Goal: Information Seeking & Learning: Learn about a topic

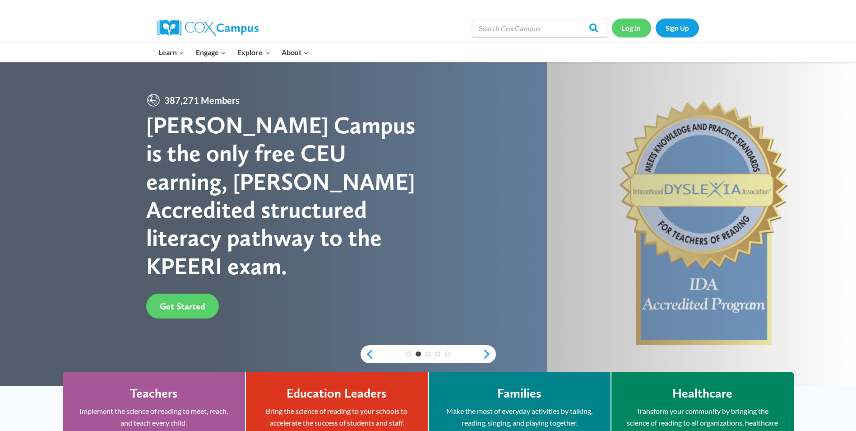
click at [627, 28] on link "Log In" at bounding box center [631, 28] width 39 height 19
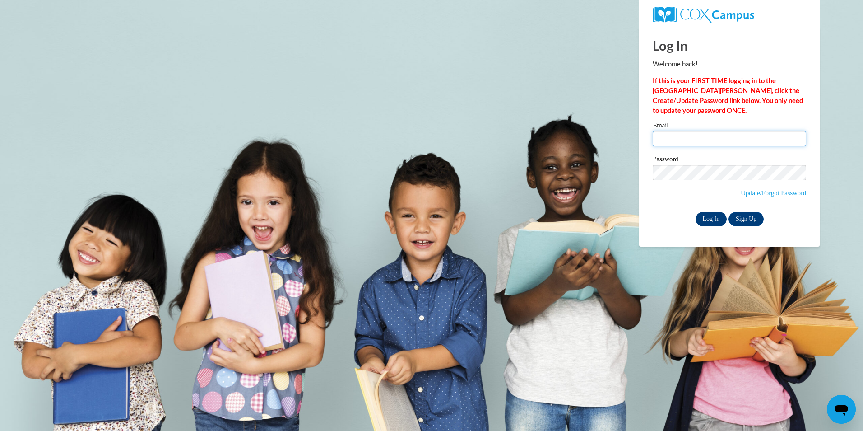
type input "madelinesantiago15@yahoo.com"
click at [707, 216] on input "Log In" at bounding box center [711, 219] width 32 height 14
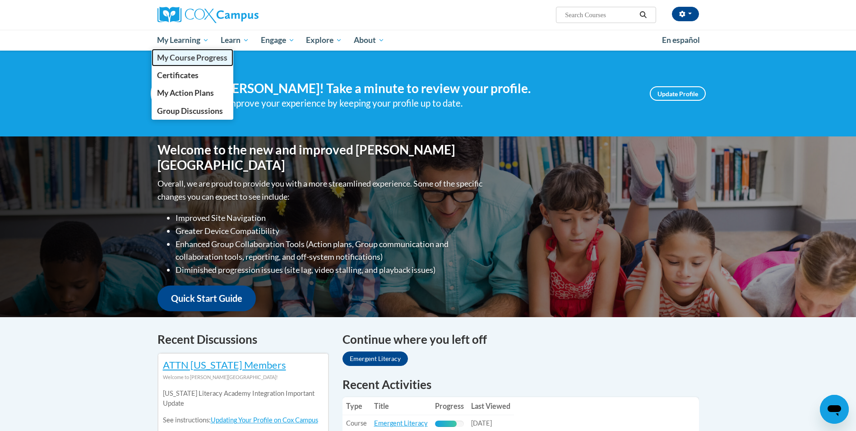
click at [185, 56] on span "My Course Progress" at bounding box center [192, 57] width 70 height 9
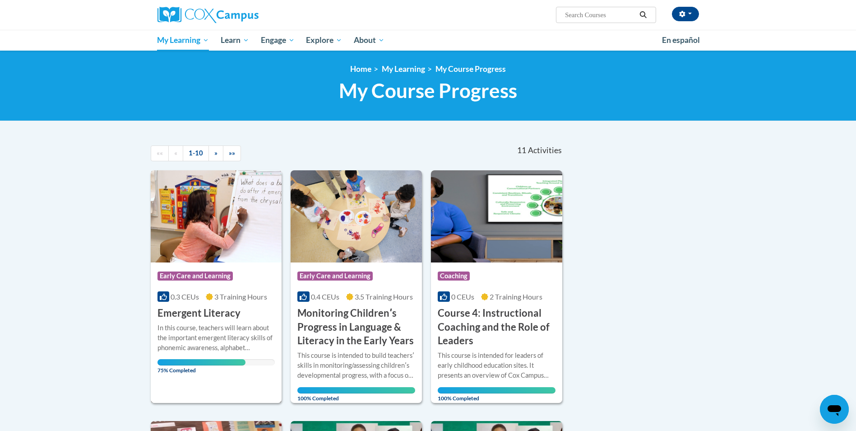
click at [210, 239] on img at bounding box center [216, 216] width 131 height 92
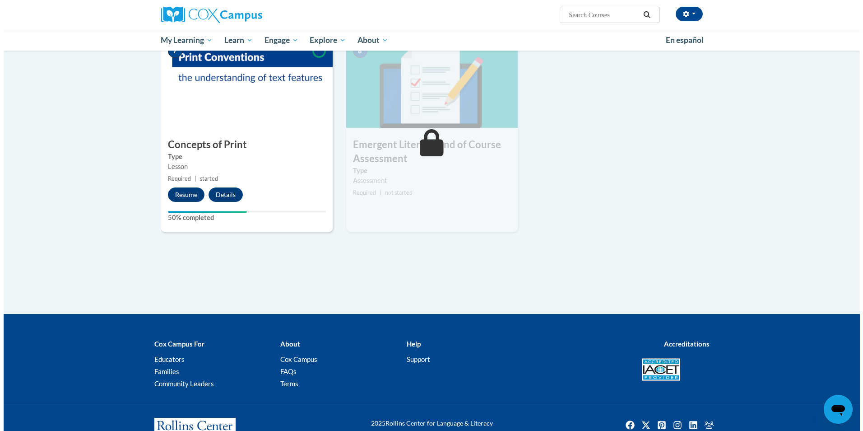
scroll to position [632, 0]
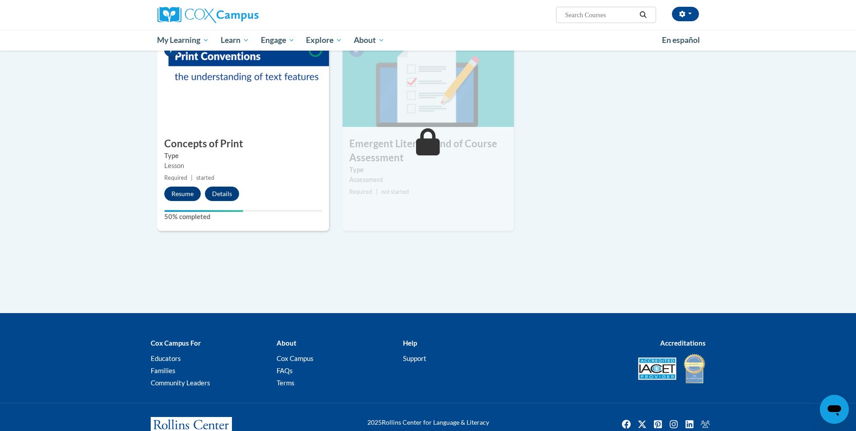
click at [193, 151] on label "Type" at bounding box center [243, 156] width 158 height 10
click at [180, 198] on button "Resume" at bounding box center [182, 193] width 37 height 14
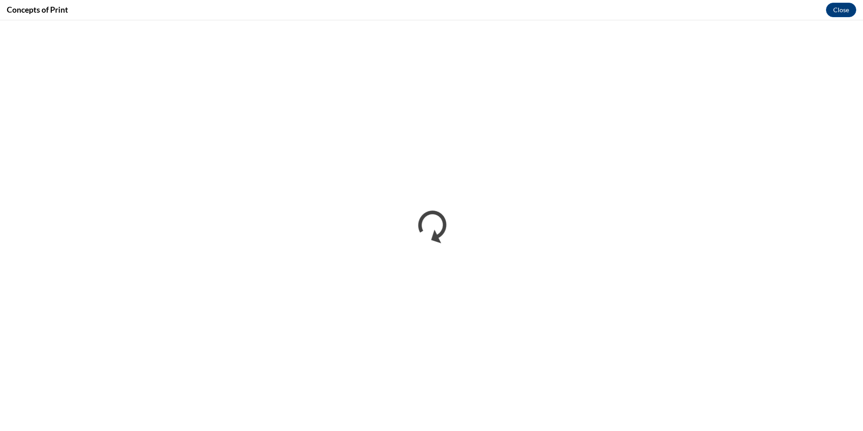
scroll to position [0, 0]
drag, startPoint x: 840, startPoint y: 5, endPoint x: 840, endPoint y: 14, distance: 9.0
click at [840, 5] on button "Close" at bounding box center [841, 10] width 30 height 14
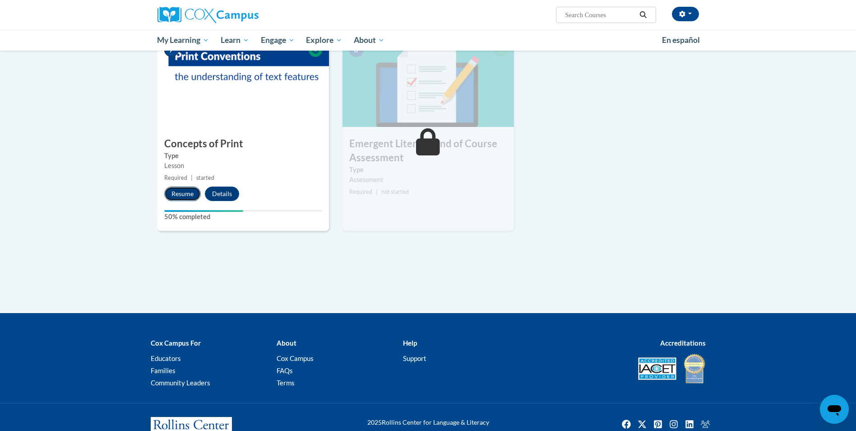
click at [174, 195] on button "Resume" at bounding box center [182, 193] width 37 height 14
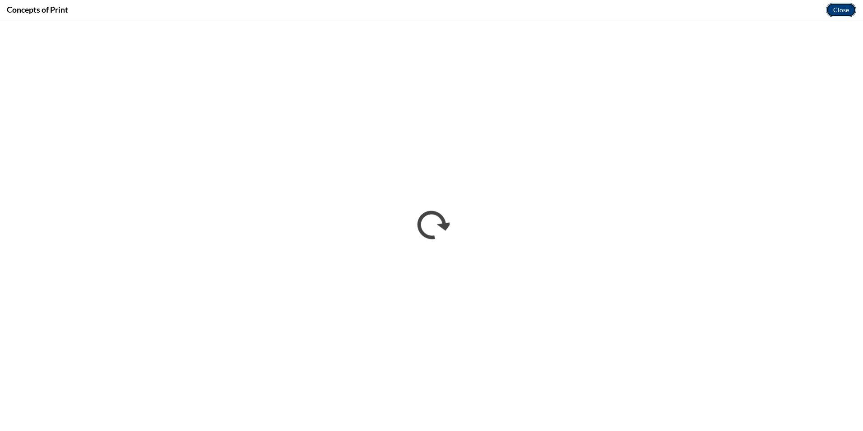
click at [837, 9] on button "Close" at bounding box center [841, 10] width 30 height 14
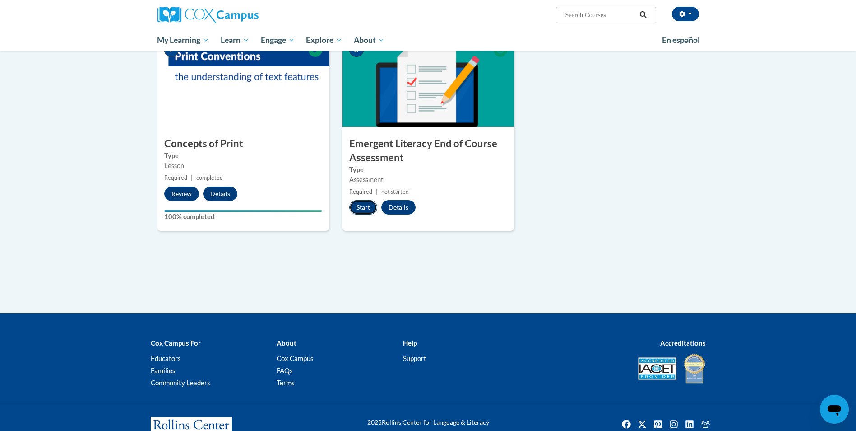
click at [363, 206] on button "Start" at bounding box center [363, 207] width 28 height 14
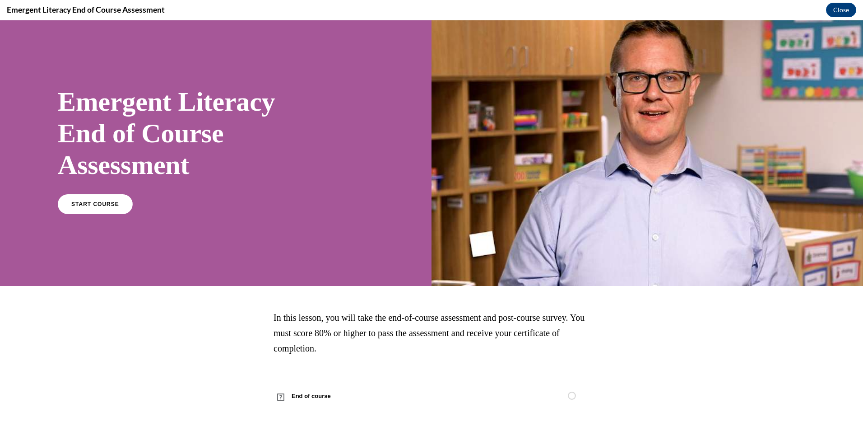
scroll to position [10, 0]
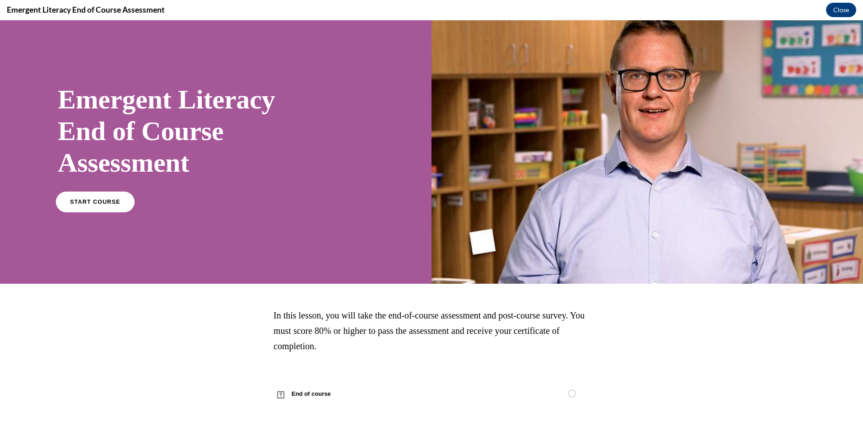
click at [101, 203] on span "START COURSE" at bounding box center [95, 202] width 50 height 7
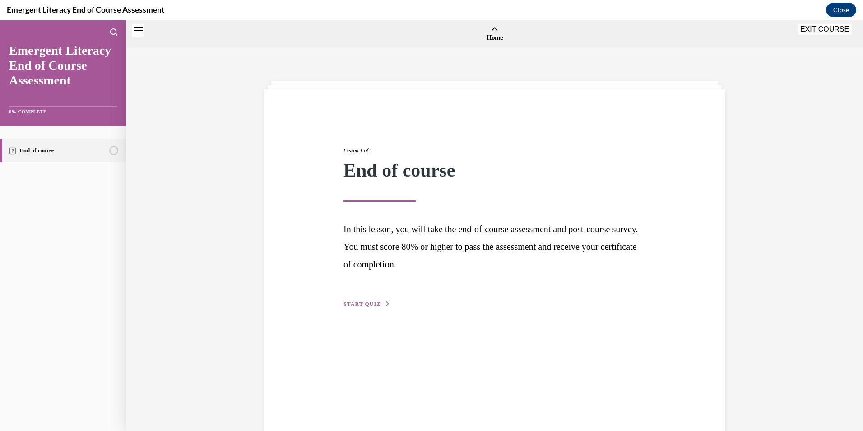
scroll to position [28, 0]
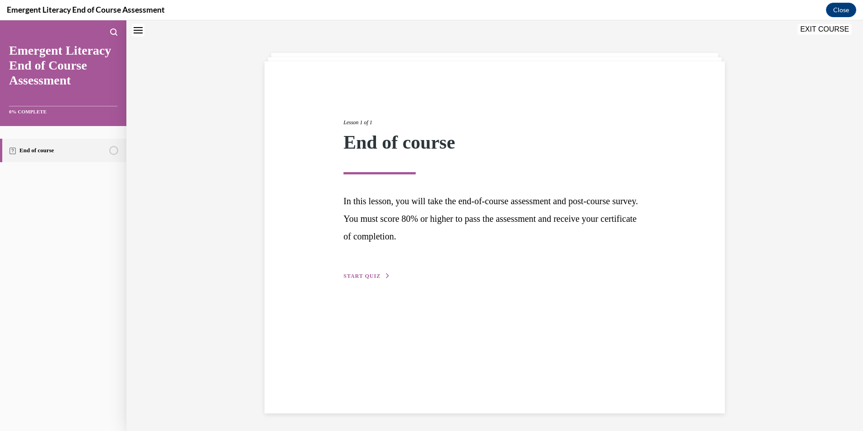
click at [353, 278] on span "START QUIZ" at bounding box center [361, 276] width 37 height 6
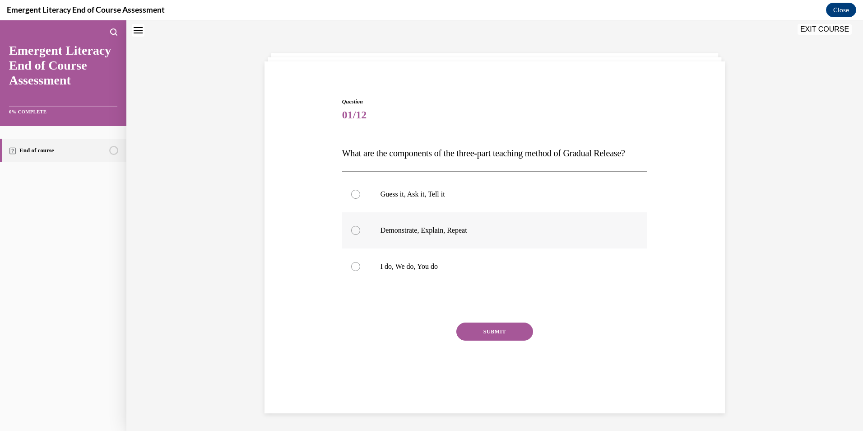
click at [351, 235] on div at bounding box center [355, 230] width 9 height 9
click at [351, 235] on input "Demonstrate, Explain, Repeat" at bounding box center [355, 230] width 9 height 9
radio input "true"
click at [479, 340] on button "SUBMIT" at bounding box center [494, 331] width 77 height 18
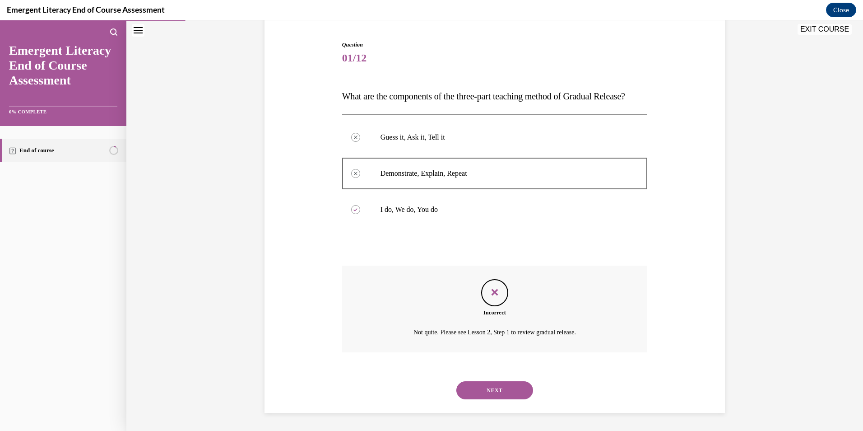
scroll to position [103, 0]
click at [485, 386] on button "NEXT" at bounding box center [494, 390] width 77 height 18
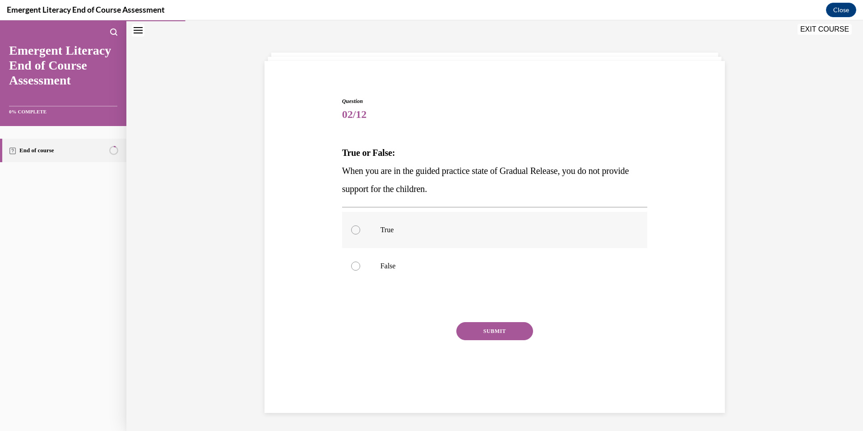
click at [352, 230] on div at bounding box center [355, 229] width 9 height 9
click at [352, 230] on input "True" at bounding box center [355, 229] width 9 height 9
radio input "true"
click at [351, 266] on div at bounding box center [355, 265] width 9 height 9
click at [351, 266] on input "False" at bounding box center [355, 265] width 9 height 9
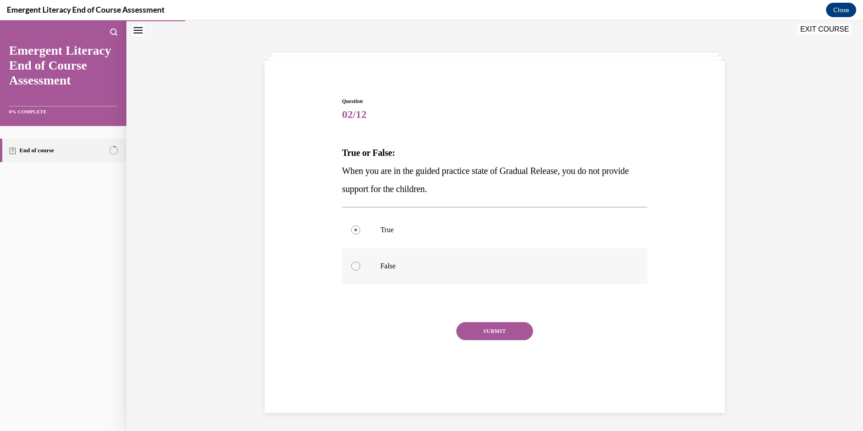
radio input "true"
click at [487, 327] on button "SUBMIT" at bounding box center [494, 331] width 77 height 18
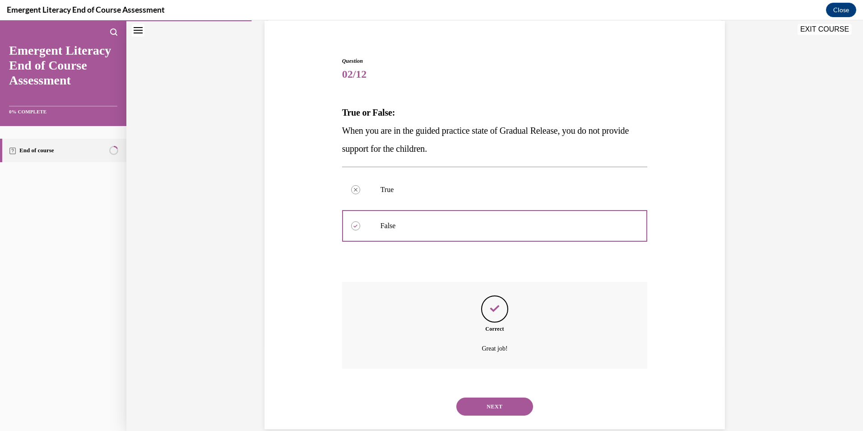
scroll to position [85, 0]
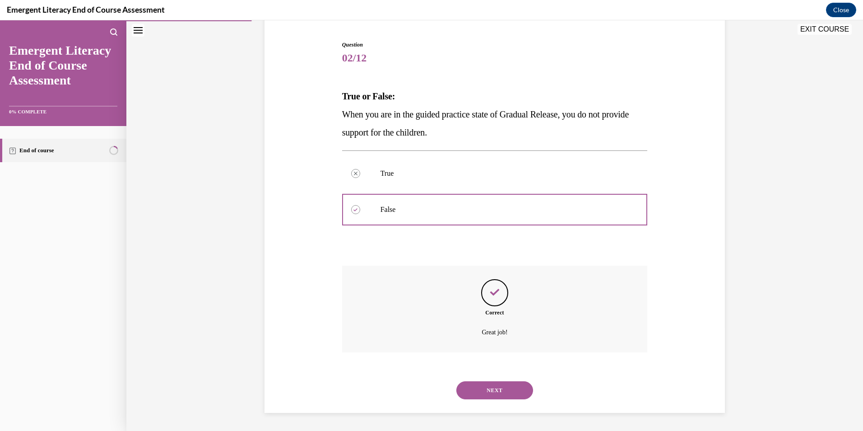
click at [503, 390] on button "NEXT" at bounding box center [494, 390] width 77 height 18
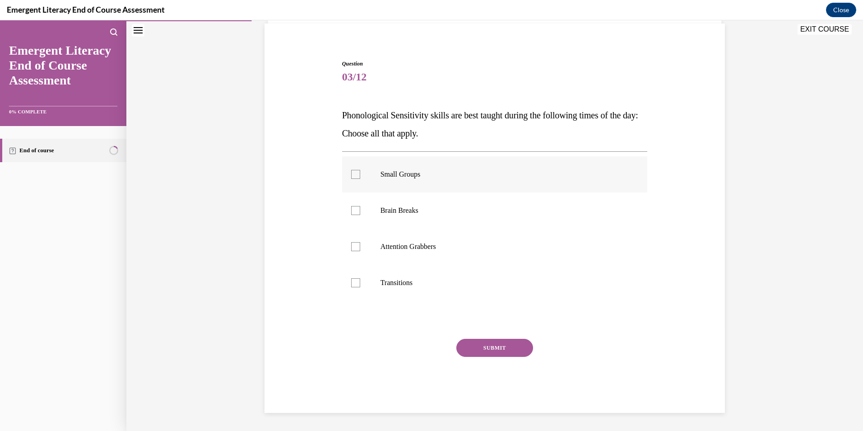
scroll to position [28, 0]
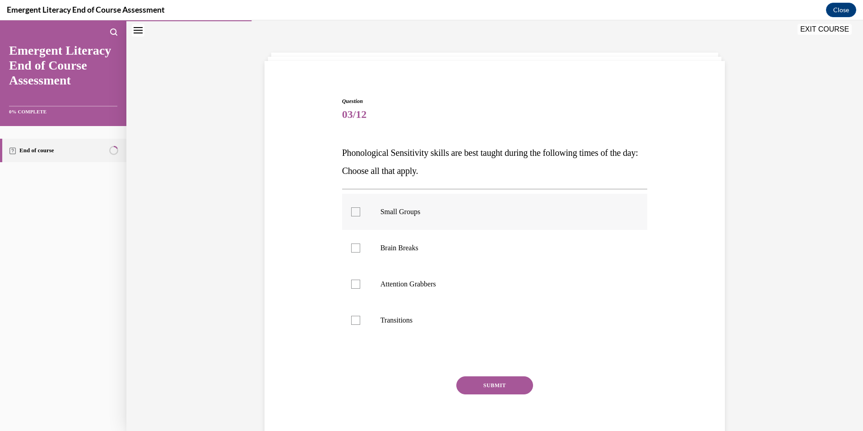
click at [353, 209] on div at bounding box center [355, 211] width 9 height 9
click at [353, 209] on input "Small Groups" at bounding box center [355, 211] width 9 height 9
checkbox input "true"
click at [477, 381] on button "SUBMIT" at bounding box center [494, 385] width 77 height 18
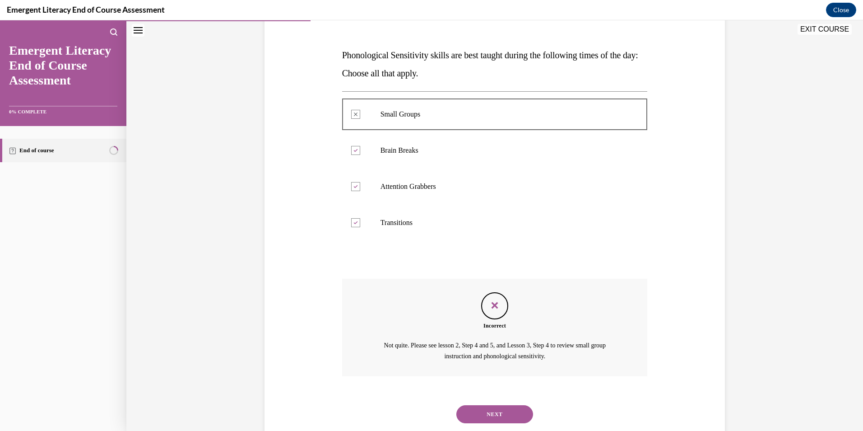
scroll to position [150, 0]
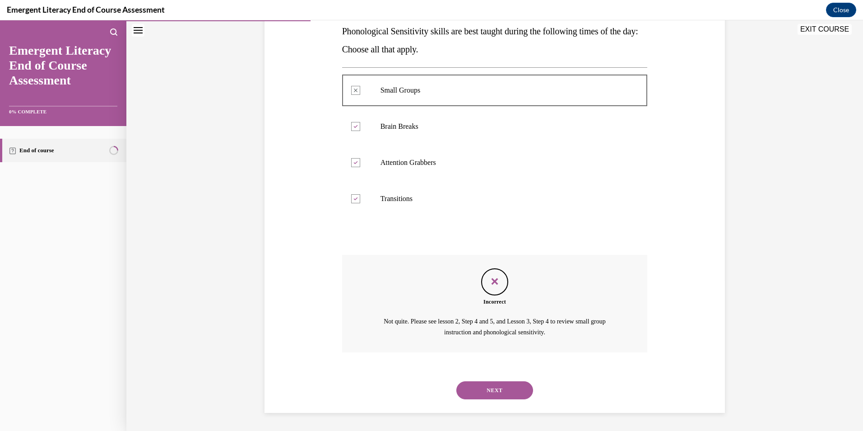
click at [469, 391] on button "NEXT" at bounding box center [494, 390] width 77 height 18
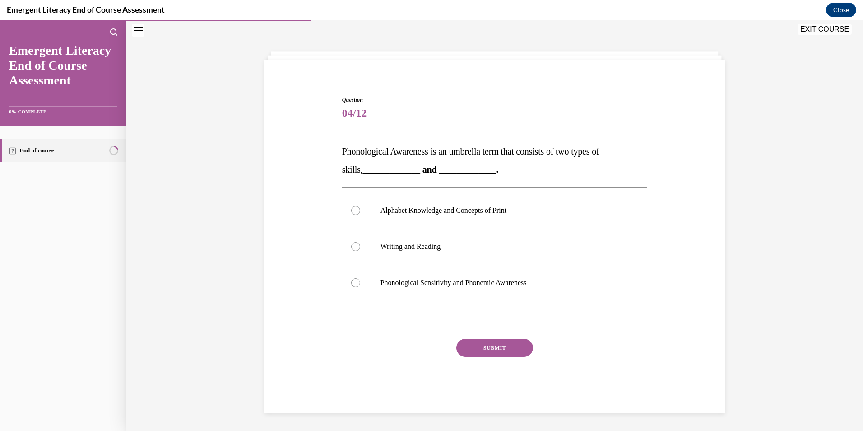
scroll to position [30, 0]
click at [351, 245] on div at bounding box center [355, 246] width 9 height 9
click at [351, 245] on input "Writing and Reading" at bounding box center [355, 246] width 9 height 9
radio input "true"
click at [478, 349] on button "SUBMIT" at bounding box center [494, 347] width 77 height 18
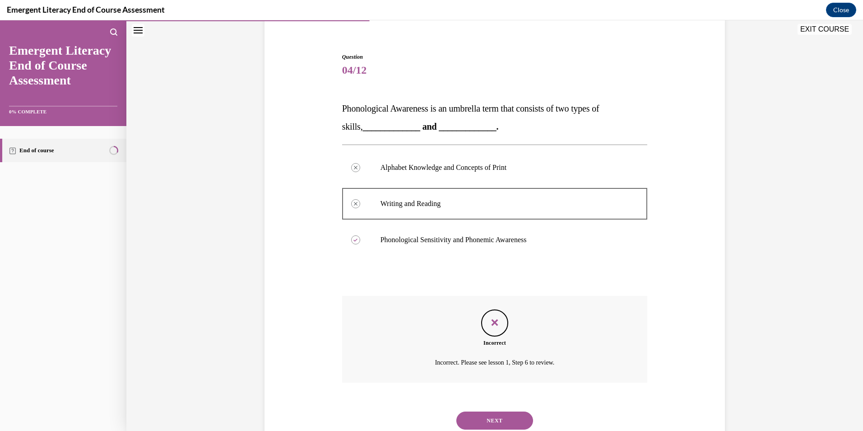
scroll to position [103, 0]
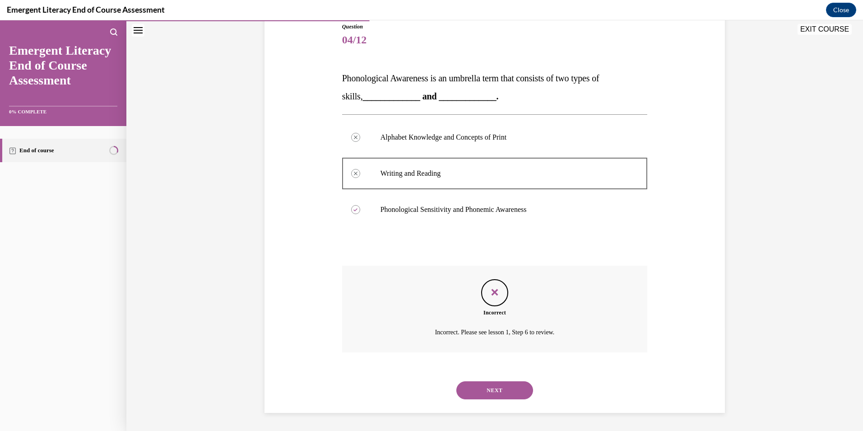
click at [492, 389] on button "NEXT" at bounding box center [494, 390] width 77 height 18
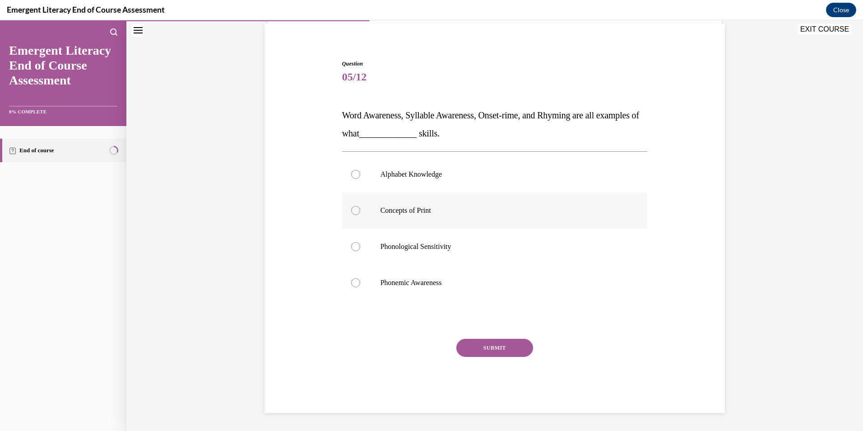
click at [351, 210] on div at bounding box center [355, 210] width 9 height 9
click at [351, 210] on input "Concepts of Print" at bounding box center [355, 210] width 9 height 9
radio input "true"
click at [477, 347] on button "SUBMIT" at bounding box center [494, 347] width 77 height 18
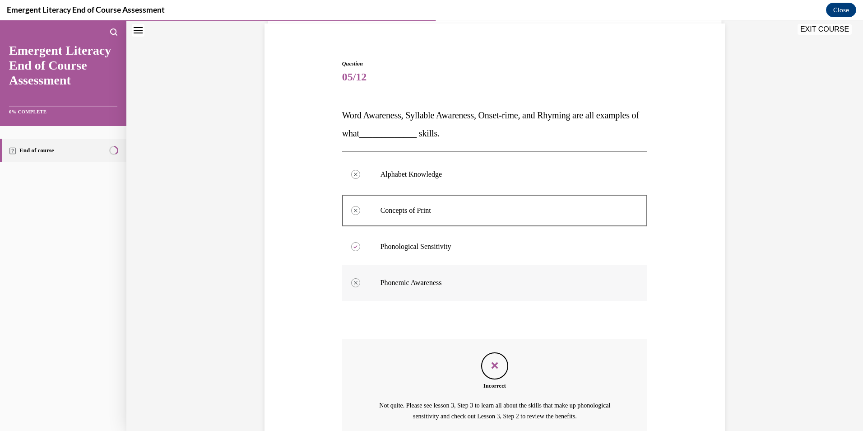
scroll to position [150, 0]
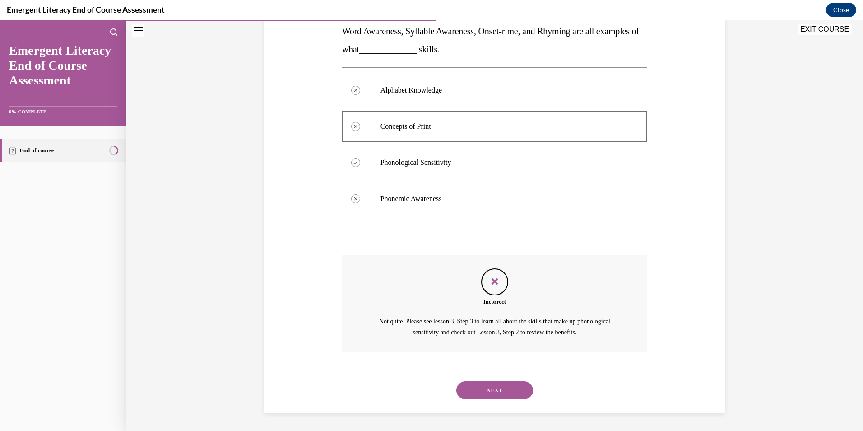
click at [494, 385] on button "NEXT" at bounding box center [494, 390] width 77 height 18
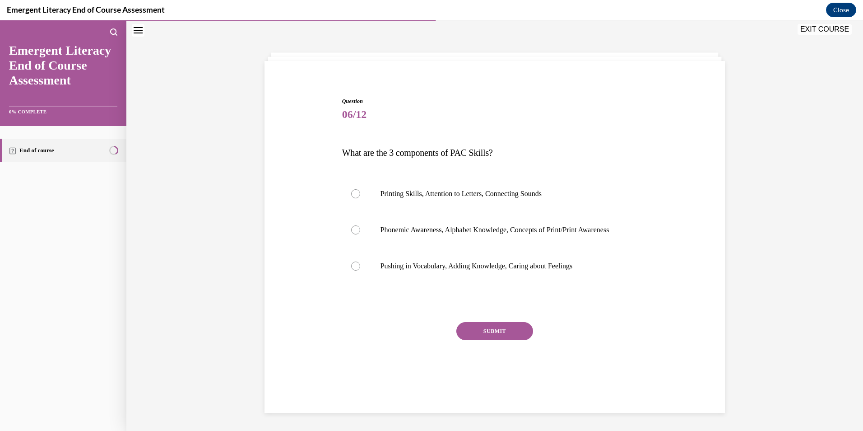
scroll to position [28, 0]
click at [351, 194] on div at bounding box center [355, 193] width 9 height 9
click at [351, 194] on input "Printing Skills, Attention to Letters, Connecting Sounds" at bounding box center [355, 193] width 9 height 9
radio input "true"
click at [474, 340] on button "SUBMIT" at bounding box center [494, 331] width 77 height 18
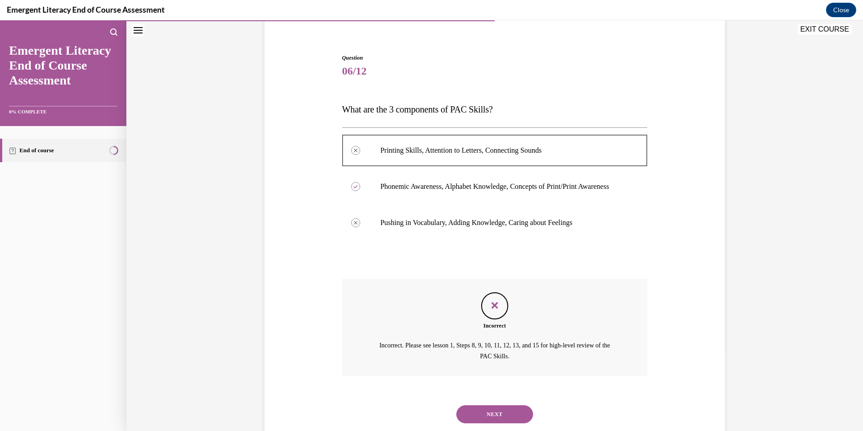
scroll to position [105, 0]
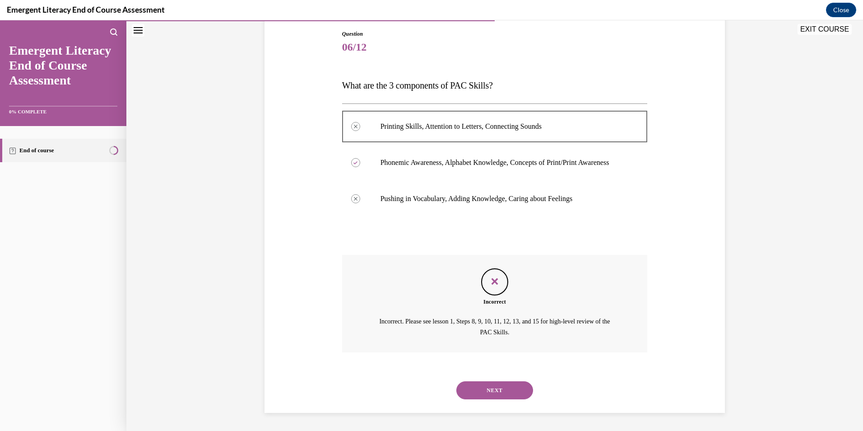
click at [478, 388] on button "NEXT" at bounding box center [494, 390] width 77 height 18
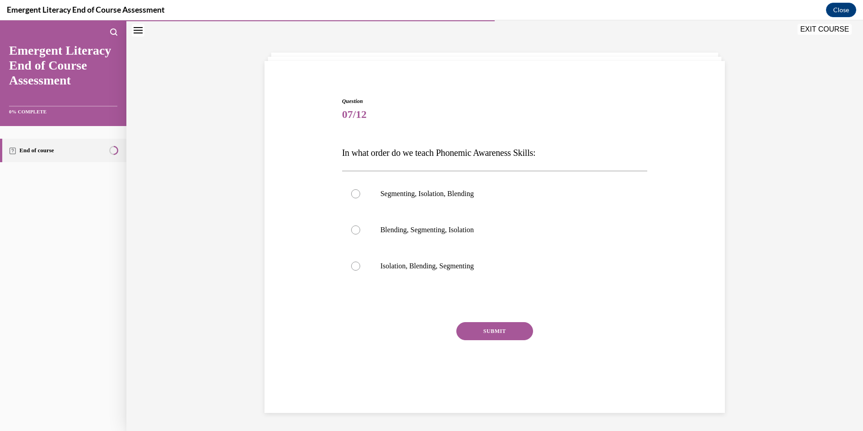
scroll to position [28, 0]
click at [354, 194] on div at bounding box center [355, 193] width 9 height 9
click at [354, 194] on input "Segmenting, Isolation, Blending" at bounding box center [355, 193] width 9 height 9
radio input "true"
click at [479, 330] on button "SUBMIT" at bounding box center [494, 331] width 77 height 18
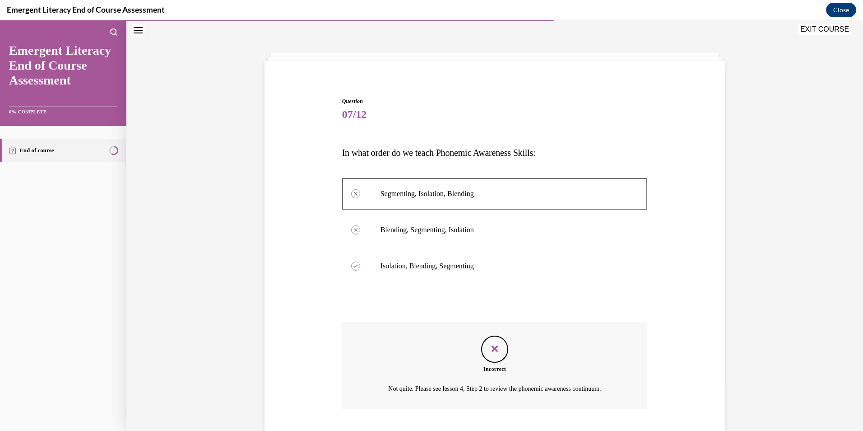
scroll to position [85, 0]
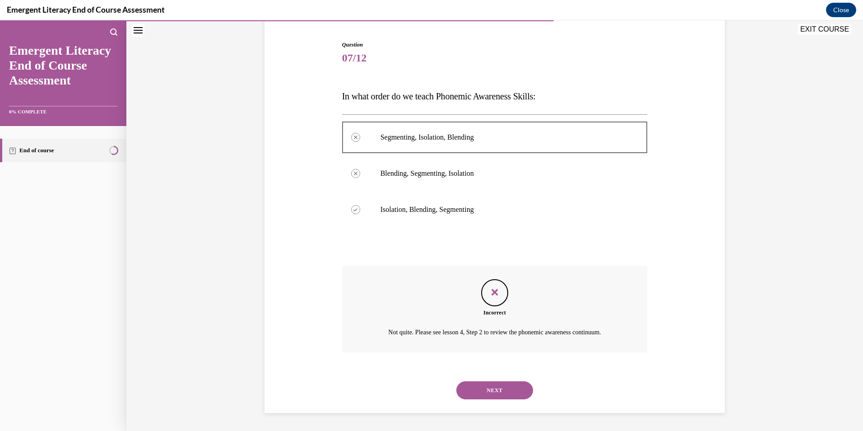
click at [469, 390] on button "NEXT" at bounding box center [494, 390] width 77 height 18
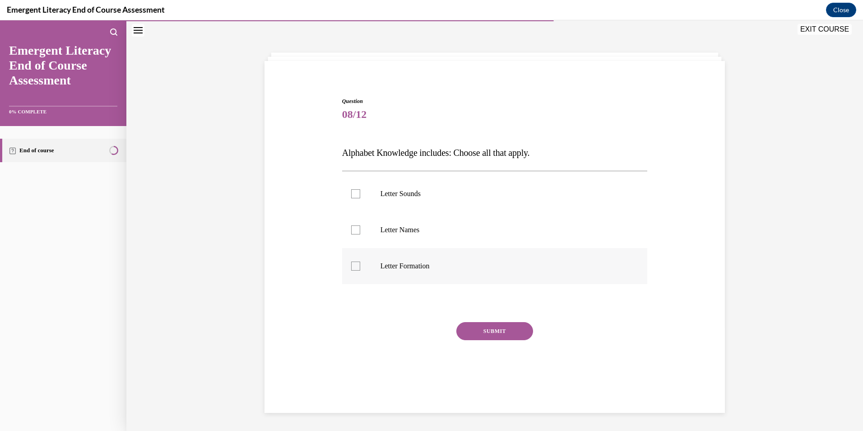
scroll to position [28, 0]
click at [351, 265] on div at bounding box center [355, 265] width 9 height 9
click at [351, 265] on input "Letter Formation" at bounding box center [355, 265] width 9 height 9
checkbox input "true"
click at [485, 321] on div "Question 08/12 Alphabet Knowledge includes: Choose all that apply. Letter Sound…" at bounding box center [495, 246] width 306 height 299
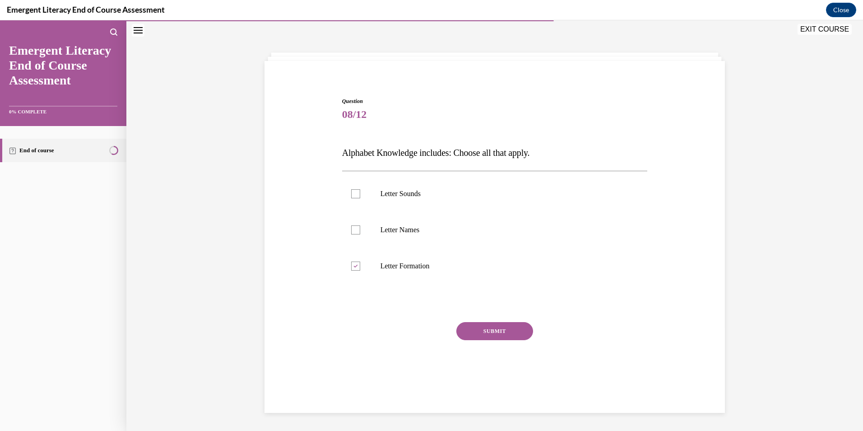
click at [484, 328] on button "SUBMIT" at bounding box center [494, 331] width 77 height 18
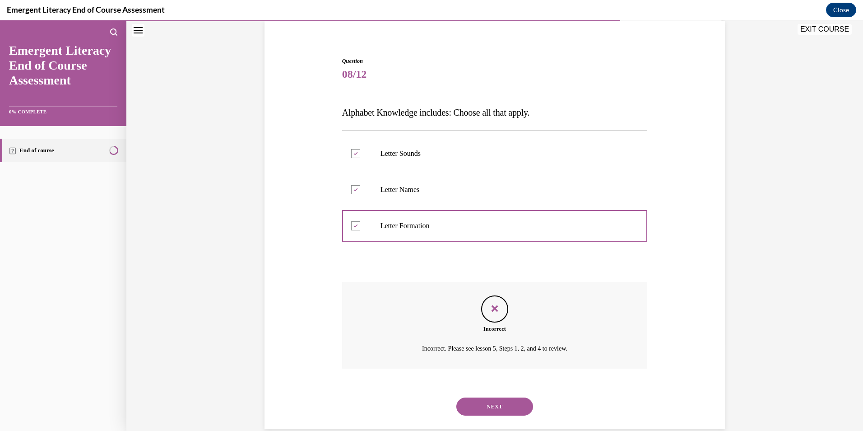
scroll to position [85, 0]
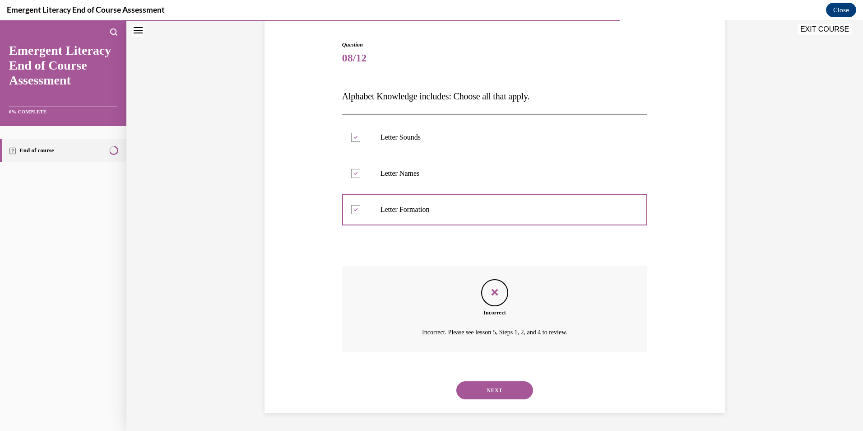
click at [493, 389] on button "NEXT" at bounding box center [494, 390] width 77 height 18
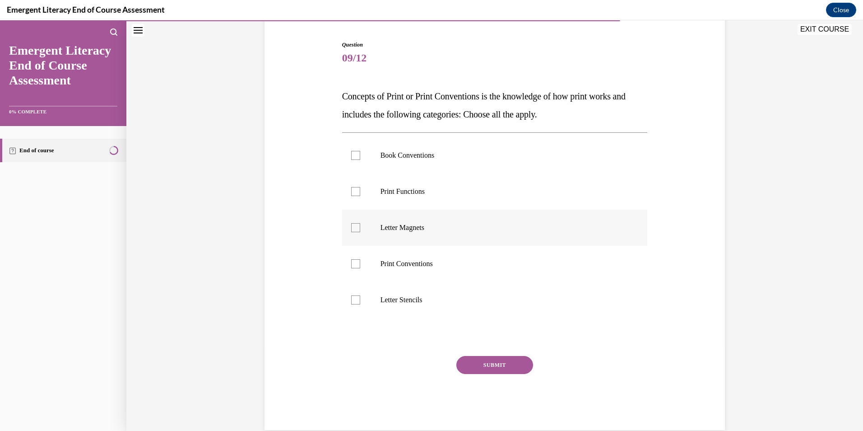
scroll to position [47, 0]
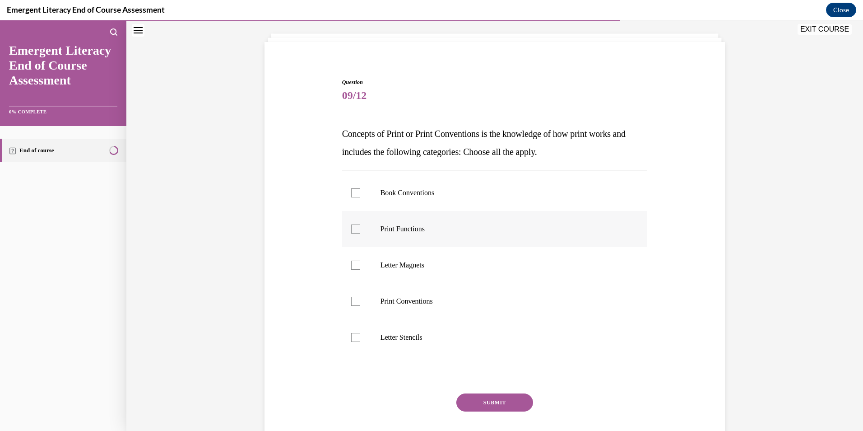
click at [351, 228] on div at bounding box center [355, 228] width 9 height 9
click at [351, 228] on input "Print Functions" at bounding box center [355, 228] width 9 height 9
checkbox input "true"
click at [474, 400] on button "SUBMIT" at bounding box center [494, 402] width 77 height 18
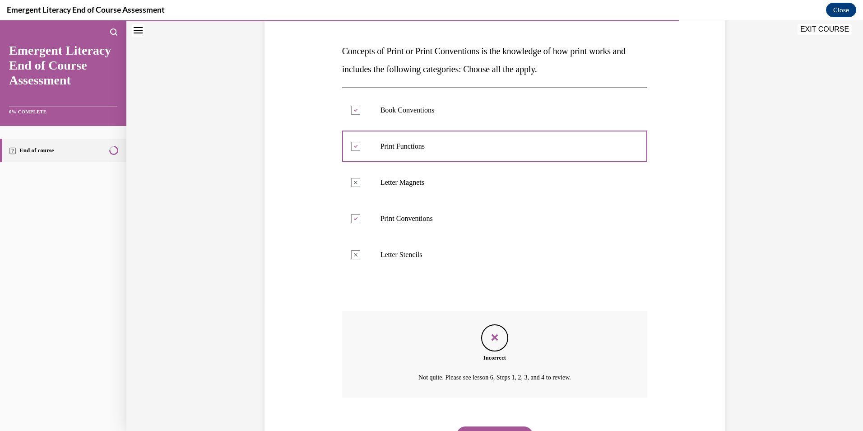
scroll to position [175, 0]
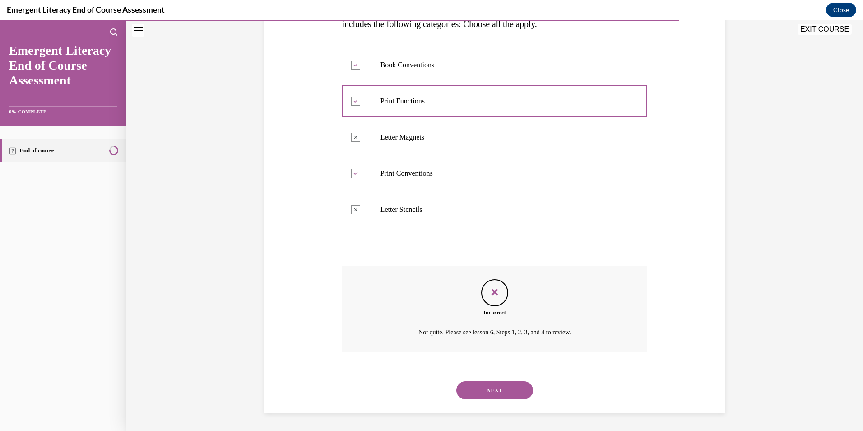
click at [484, 389] on button "NEXT" at bounding box center [494, 390] width 77 height 18
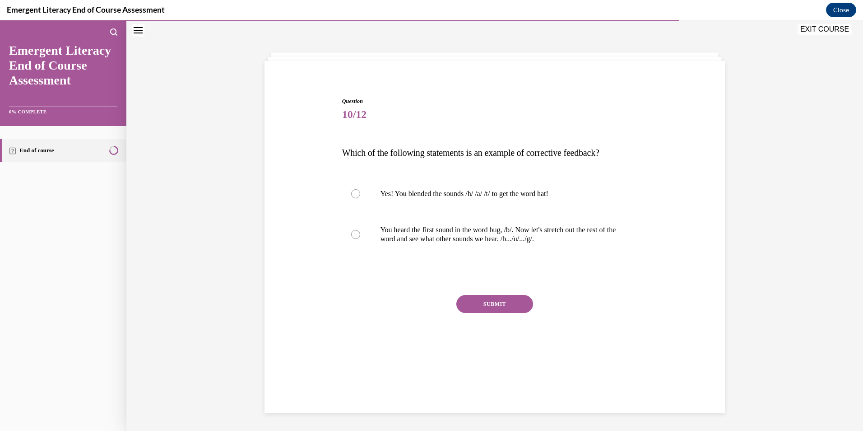
scroll to position [28, 0]
click at [353, 194] on div at bounding box center [355, 193] width 9 height 9
click at [353, 194] on input "Yes! You blended the sounds /h/ /a/ /t/ to get the word hat!" at bounding box center [355, 193] width 9 height 9
radio input "true"
click at [472, 300] on button "SUBMIT" at bounding box center [494, 304] width 77 height 18
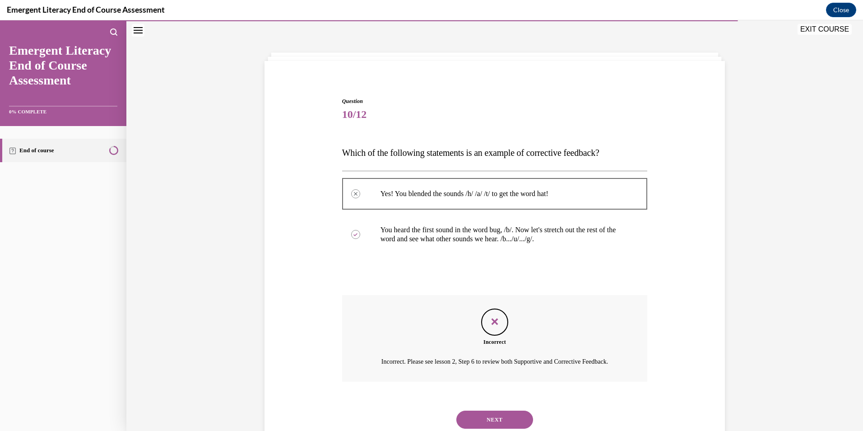
scroll to position [69, 0]
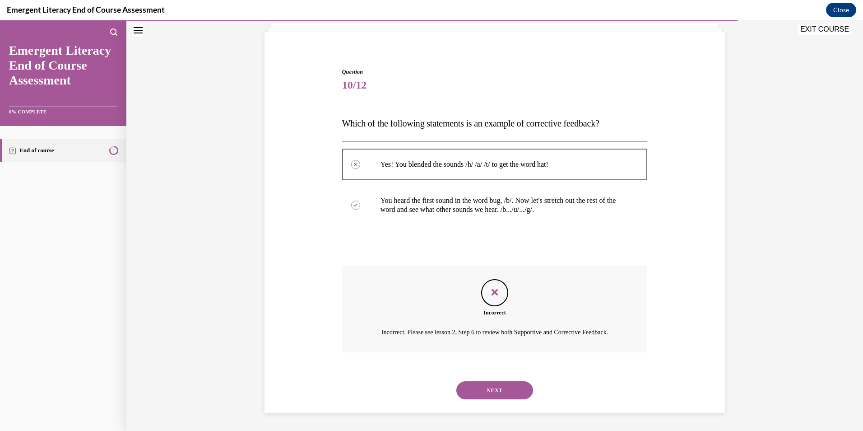
click at [481, 382] on button "NEXT" at bounding box center [494, 390] width 77 height 18
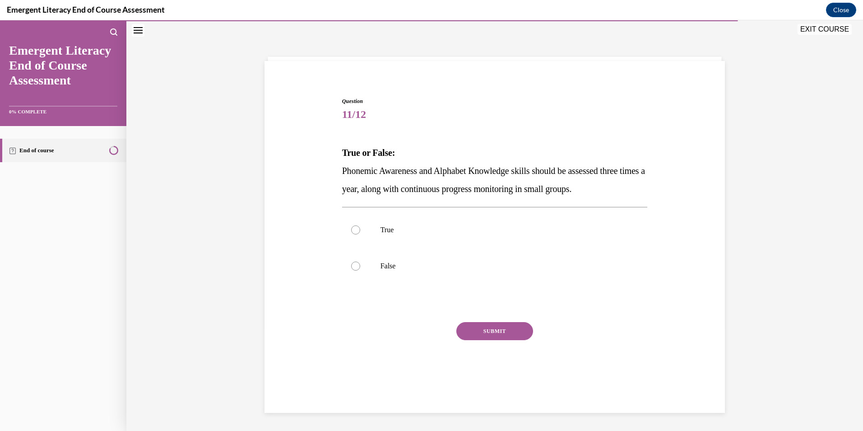
scroll to position [28, 0]
click at [354, 263] on div at bounding box center [355, 265] width 9 height 9
click at [354, 263] on input "False" at bounding box center [355, 265] width 9 height 9
radio input "true"
click at [478, 327] on button "SUBMIT" at bounding box center [494, 331] width 77 height 18
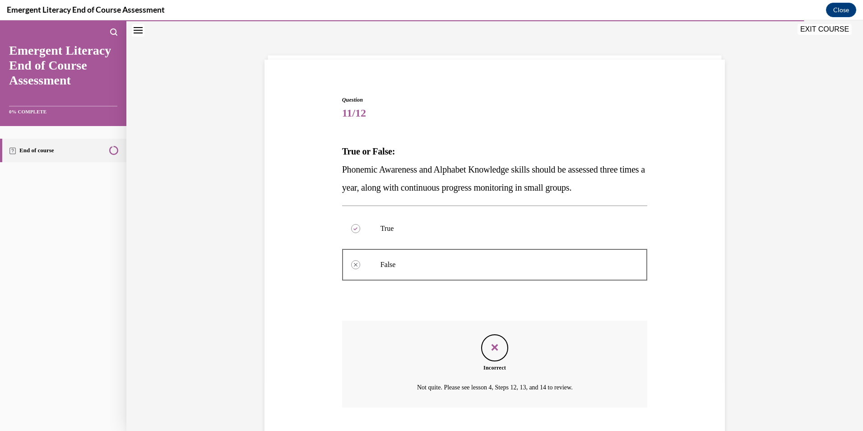
scroll to position [85, 0]
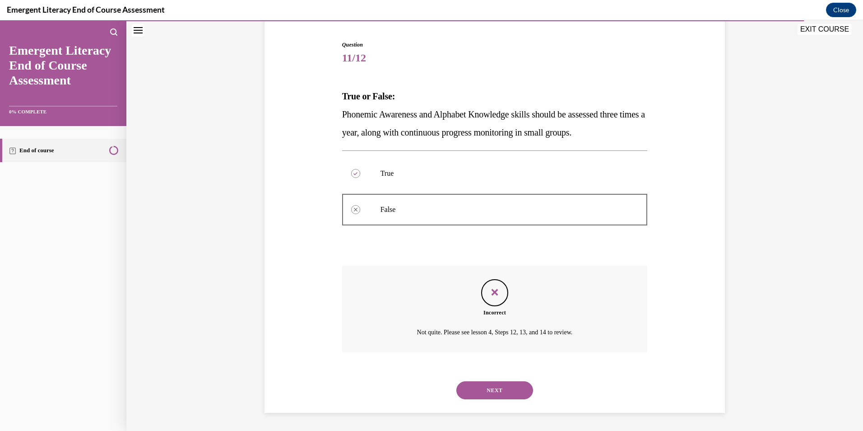
click at [486, 391] on button "NEXT" at bounding box center [494, 390] width 77 height 18
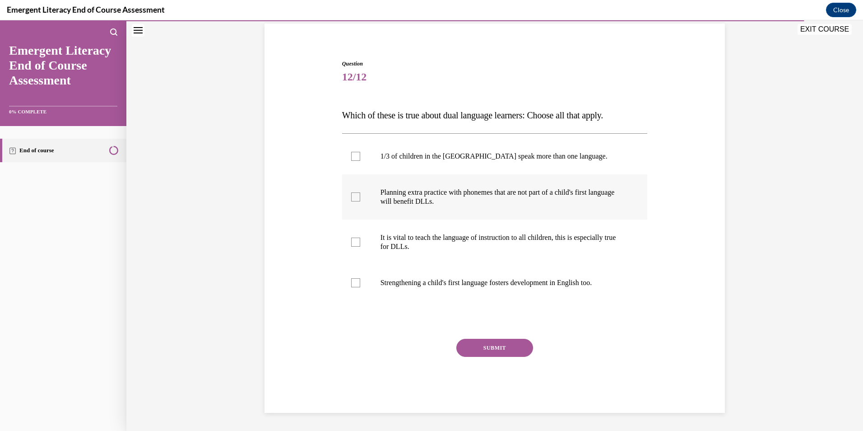
scroll to position [28, 0]
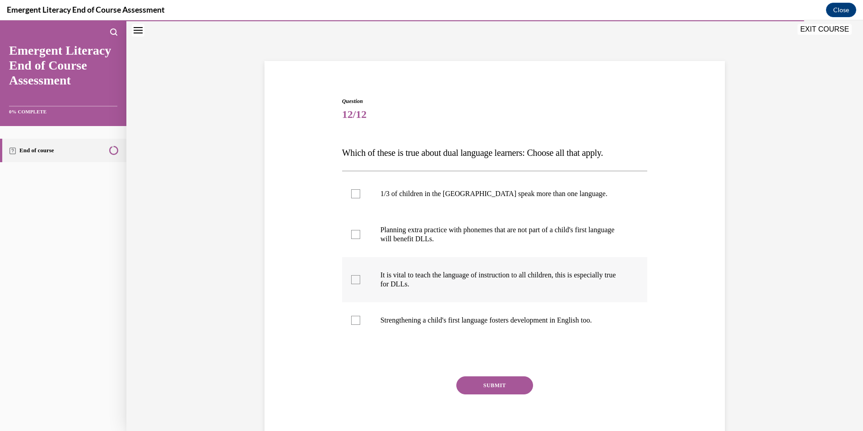
drag, startPoint x: 353, startPoint y: 278, endPoint x: 370, endPoint y: 290, distance: 21.0
click at [353, 277] on div at bounding box center [355, 279] width 9 height 9
click at [353, 277] on input "It is vital to teach the language of instruction to all children, this is espec…" at bounding box center [355, 279] width 9 height 9
checkbox input "true"
drag, startPoint x: 461, startPoint y: 378, endPoint x: 466, endPoint y: 376, distance: 4.9
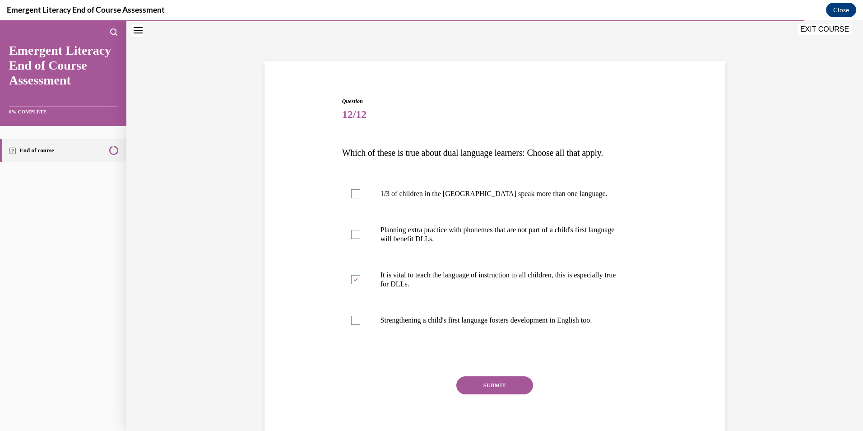
click at [463, 378] on button "SUBMIT" at bounding box center [494, 385] width 77 height 18
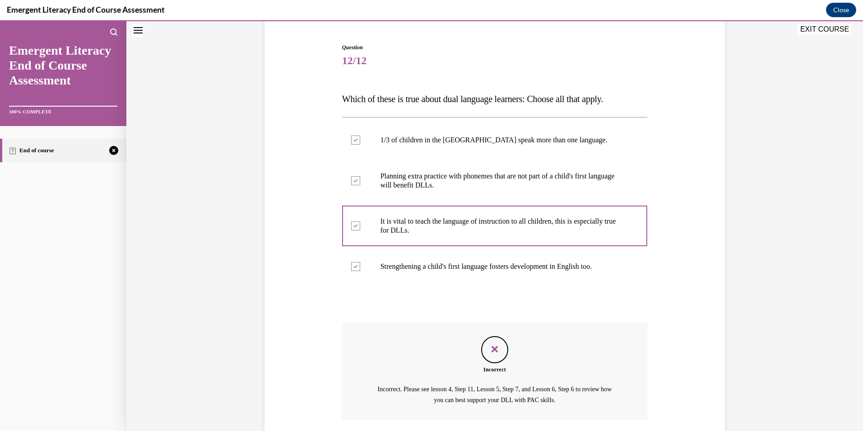
scroll to position [150, 0]
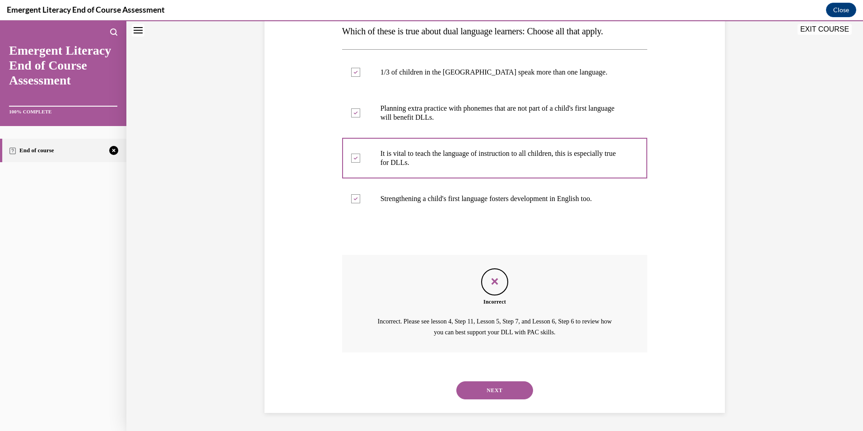
click at [487, 392] on button "NEXT" at bounding box center [494, 390] width 77 height 18
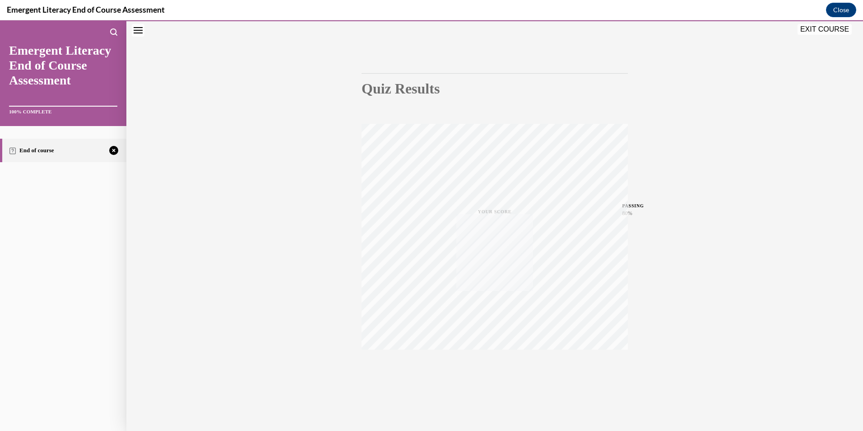
scroll to position [52, 0]
click at [488, 362] on span "TAKE AGAIN" at bounding box center [495, 362] width 32 height 5
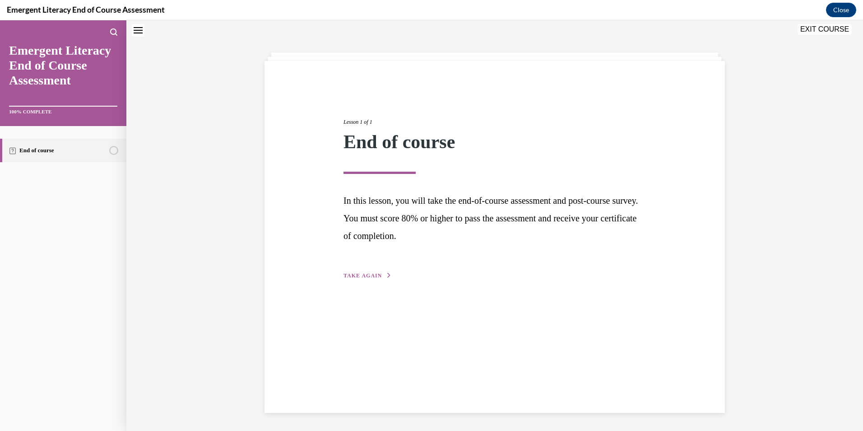
scroll to position [28, 0]
click at [361, 277] on span "TAKE AGAIN" at bounding box center [362, 275] width 38 height 6
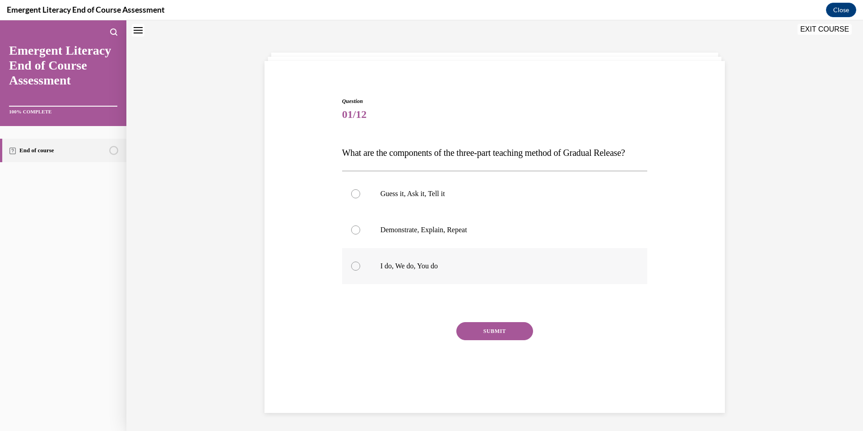
click at [351, 270] on div at bounding box center [355, 265] width 9 height 9
click at [351, 270] on input "I do, We do, You do" at bounding box center [355, 265] width 9 height 9
radio input "true"
click at [476, 340] on button "SUBMIT" at bounding box center [494, 331] width 77 height 18
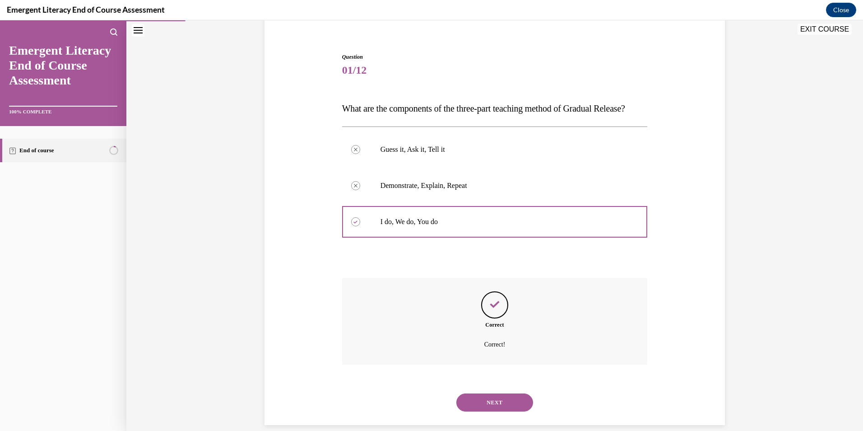
scroll to position [103, 0]
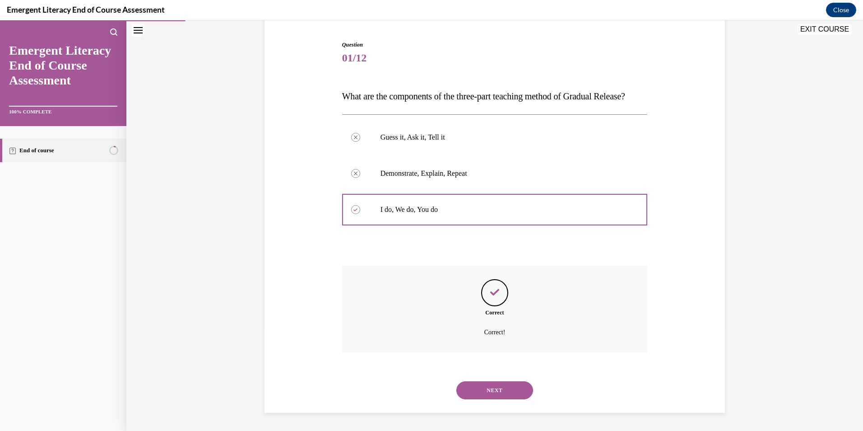
click at [491, 389] on button "NEXT" at bounding box center [494, 390] width 77 height 18
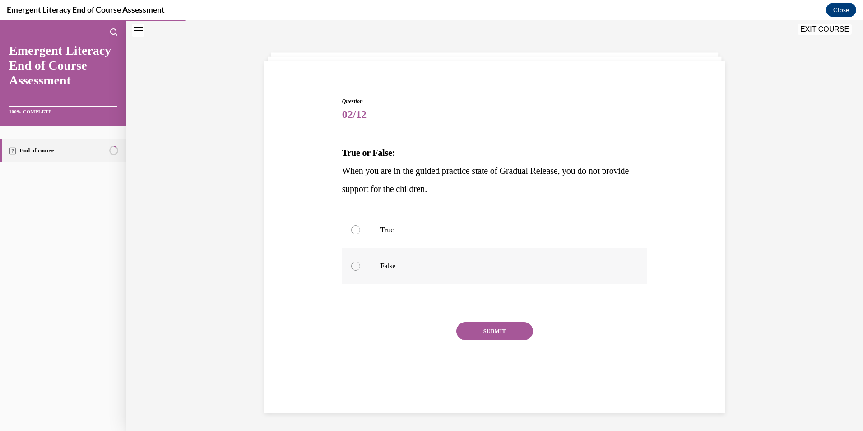
click at [352, 264] on div at bounding box center [355, 265] width 9 height 9
click at [352, 264] on input "False" at bounding box center [355, 265] width 9 height 9
radio input "true"
click at [468, 329] on button "SUBMIT" at bounding box center [494, 331] width 77 height 18
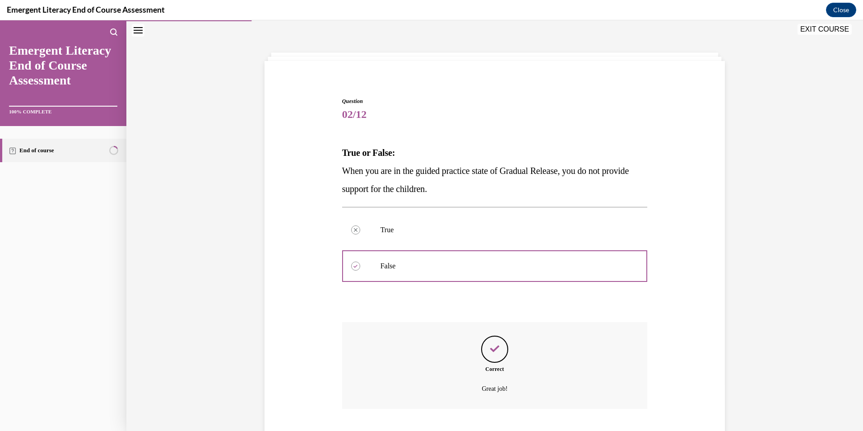
scroll to position [85, 0]
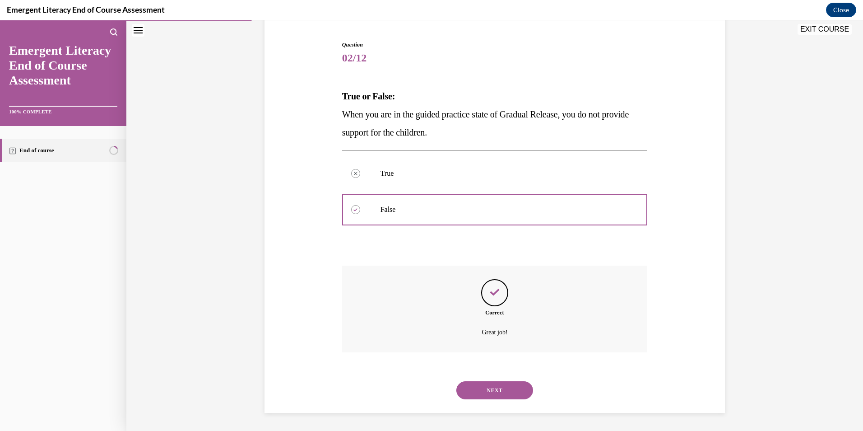
click at [474, 387] on button "NEXT" at bounding box center [494, 390] width 77 height 18
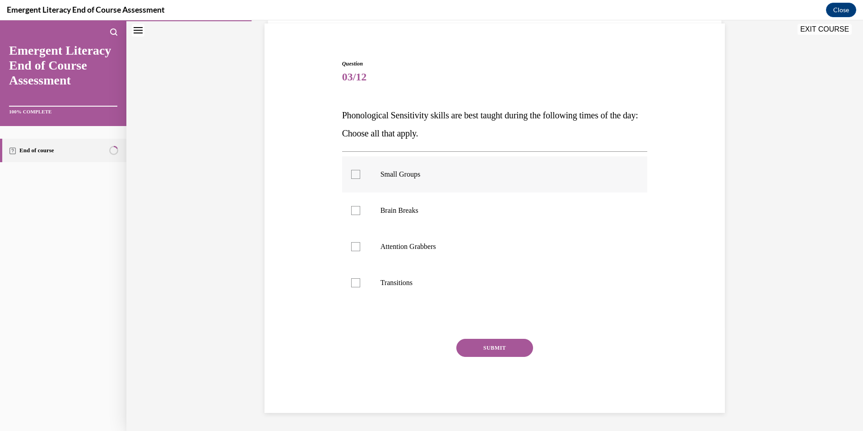
scroll to position [28, 0]
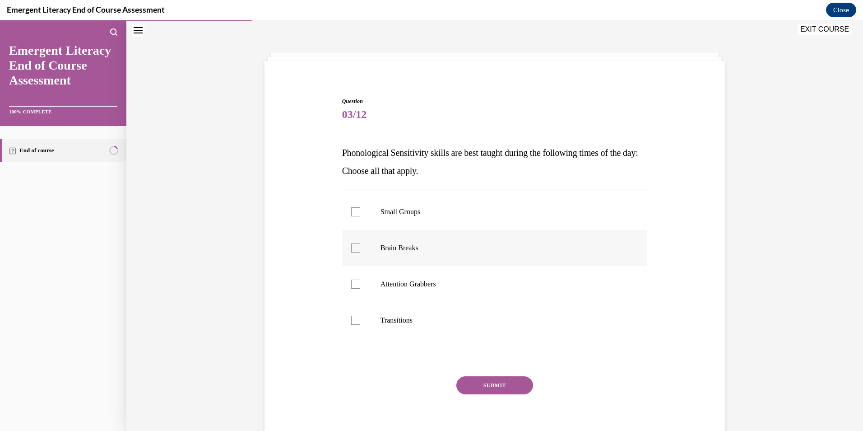
click at [352, 245] on div at bounding box center [355, 247] width 9 height 9
click at [352, 245] on input "Brain Breaks" at bounding box center [355, 247] width 9 height 9
checkbox input "true"
click at [351, 286] on div at bounding box center [355, 283] width 9 height 9
click at [351, 286] on input "Attention Grabbers" at bounding box center [355, 283] width 9 height 9
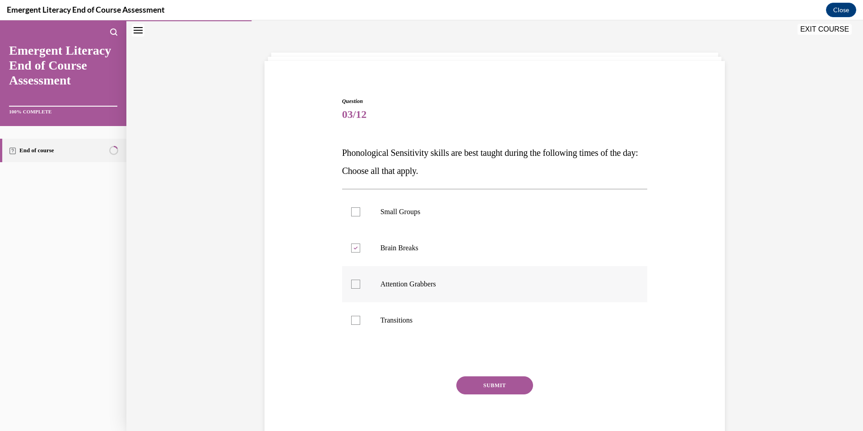
checkbox input "true"
click at [353, 316] on div at bounding box center [355, 319] width 9 height 9
click at [353, 316] on input "Transitions" at bounding box center [355, 319] width 9 height 9
checkbox input "true"
click at [481, 385] on button "SUBMIT" at bounding box center [494, 385] width 77 height 18
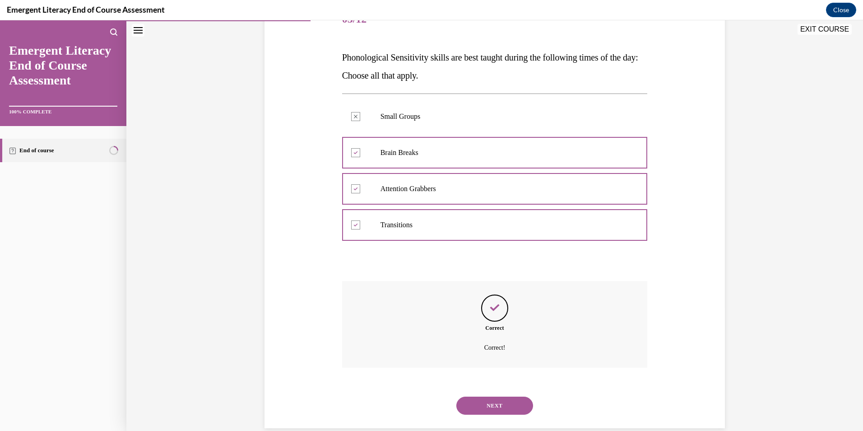
scroll to position [139, 0]
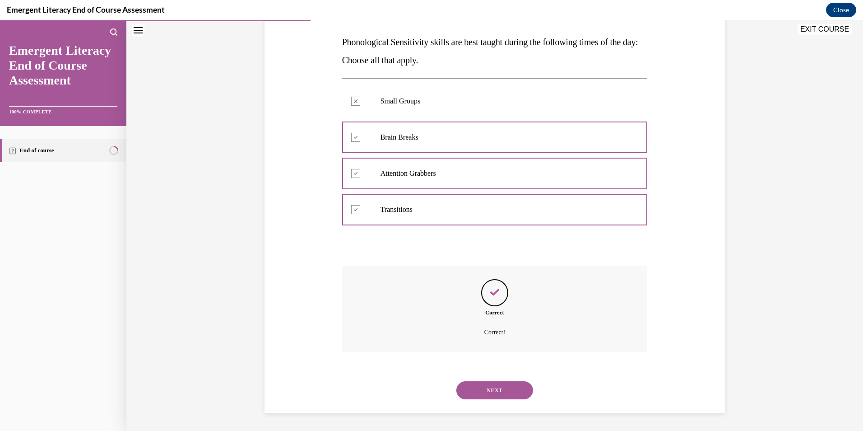
click at [481, 385] on button "NEXT" at bounding box center [494, 390] width 77 height 18
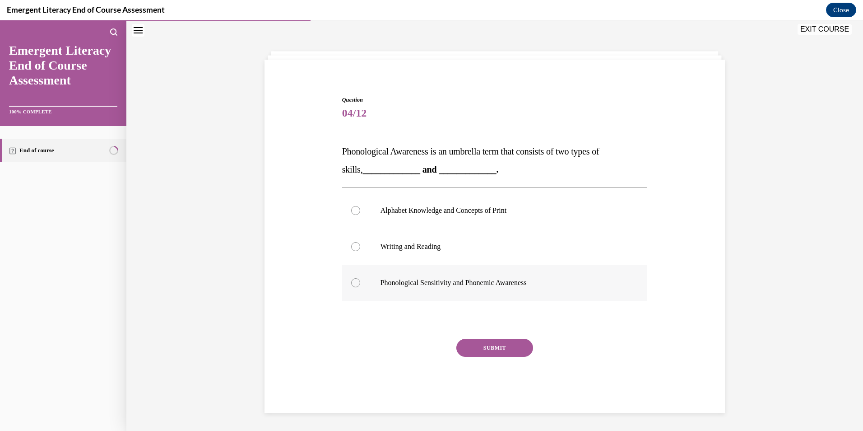
click at [351, 281] on div at bounding box center [355, 282] width 9 height 9
click at [351, 281] on input "Phonological Sensitivity and Phonemic Awareness" at bounding box center [355, 282] width 9 height 9
radio input "true"
click at [480, 348] on button "SUBMIT" at bounding box center [494, 347] width 77 height 18
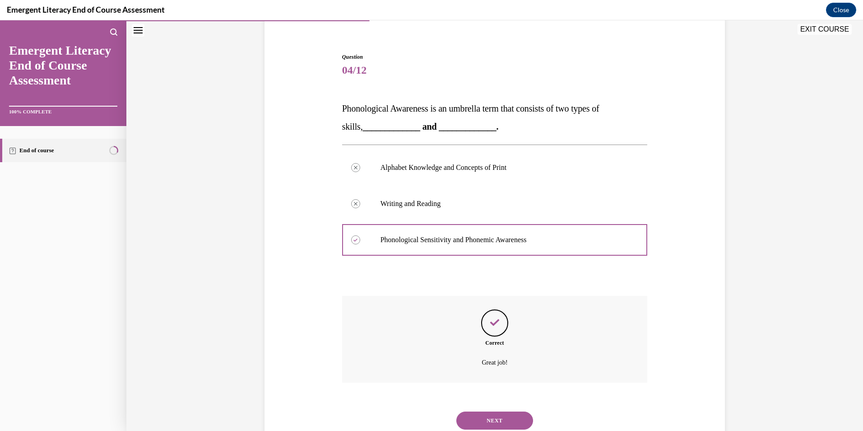
scroll to position [103, 0]
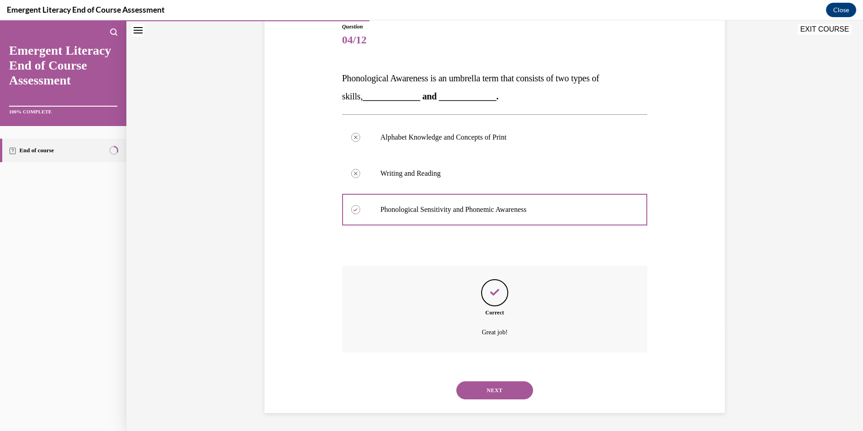
click at [481, 392] on button "NEXT" at bounding box center [494, 390] width 77 height 18
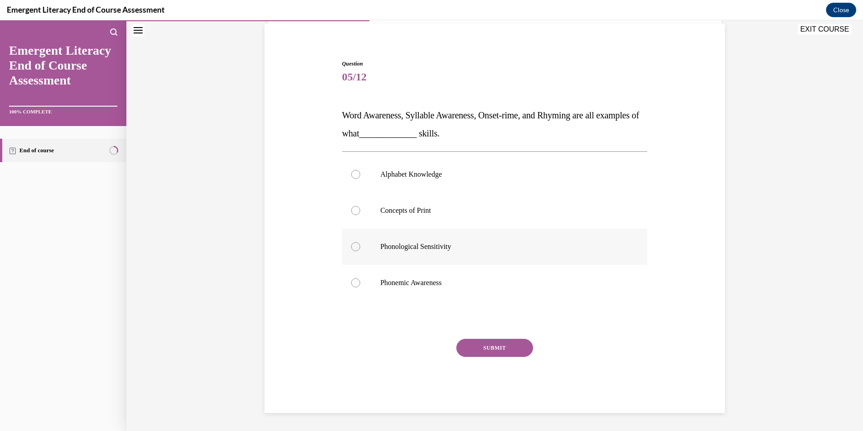
click at [351, 245] on div at bounding box center [355, 246] width 9 height 9
click at [351, 245] on input "Phonological Sensitivity" at bounding box center [355, 246] width 9 height 9
radio input "true"
click at [487, 347] on button "SUBMIT" at bounding box center [494, 347] width 77 height 18
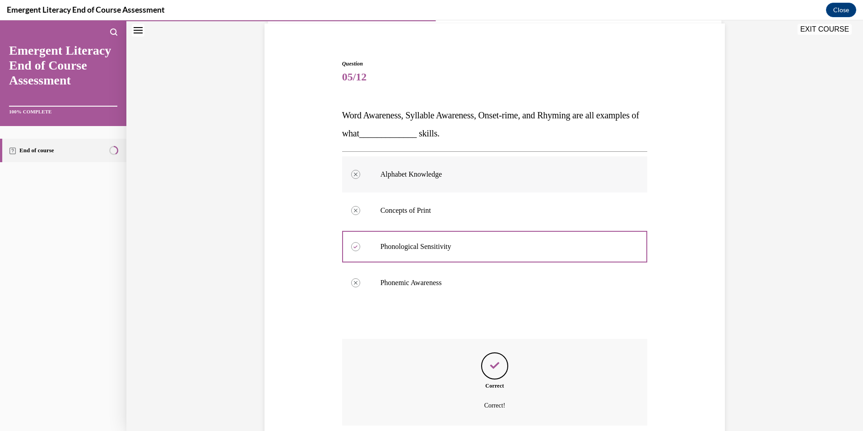
scroll to position [139, 0]
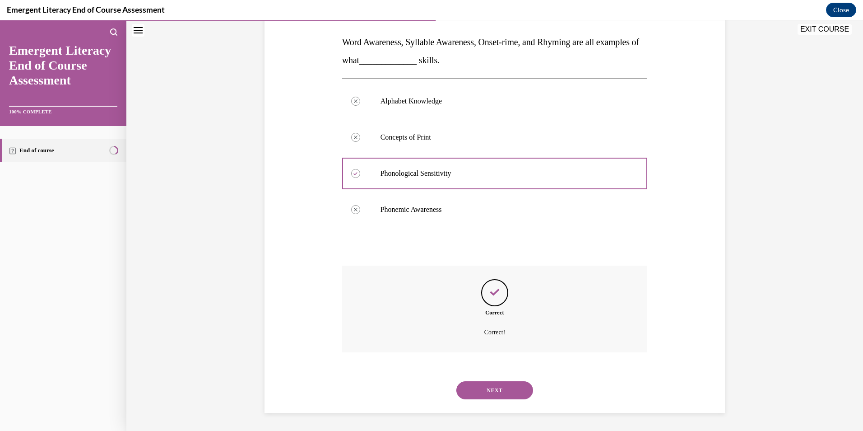
click at [506, 392] on button "NEXT" at bounding box center [494, 390] width 77 height 18
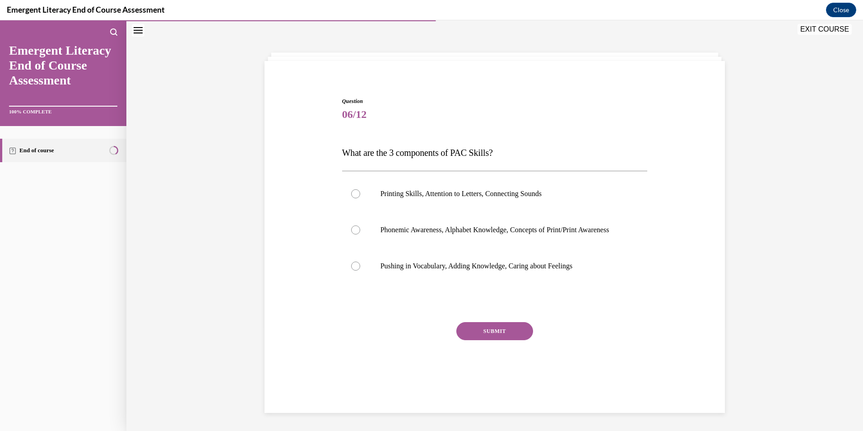
scroll to position [28, 0]
click at [353, 233] on div at bounding box center [355, 229] width 9 height 9
click at [353, 233] on input "Phonemic Awareness, Alphabet Knowledge, Concepts of Print/Print Awareness" at bounding box center [355, 229] width 9 height 9
radio input "true"
click at [499, 338] on button "SUBMIT" at bounding box center [494, 331] width 77 height 18
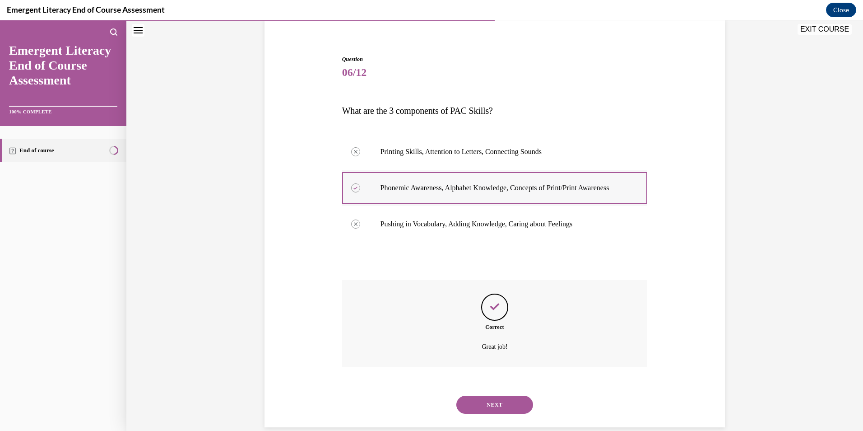
scroll to position [94, 0]
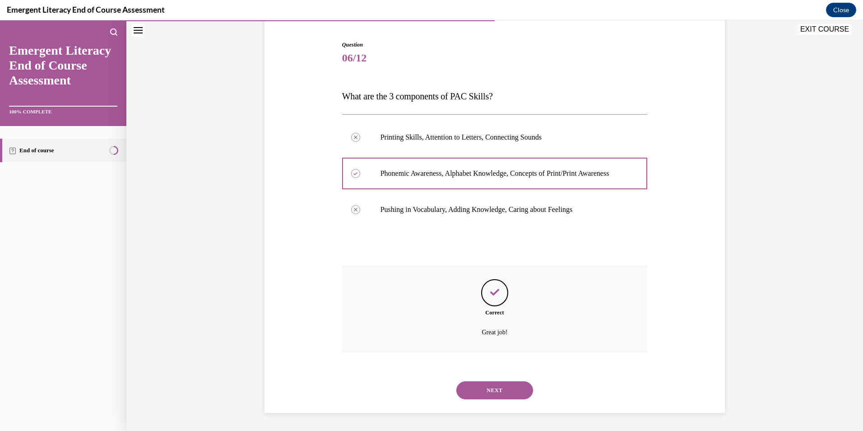
click at [492, 385] on button "NEXT" at bounding box center [494, 390] width 77 height 18
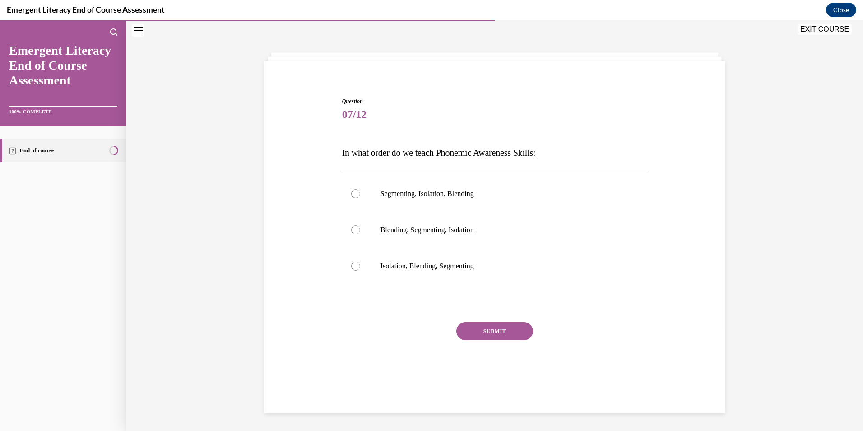
scroll to position [28, 0]
click at [352, 265] on div at bounding box center [355, 265] width 9 height 9
click at [352, 265] on input "Isolation, Blending, Segmenting" at bounding box center [355, 265] width 9 height 9
radio input "true"
click at [491, 326] on button "SUBMIT" at bounding box center [494, 331] width 77 height 18
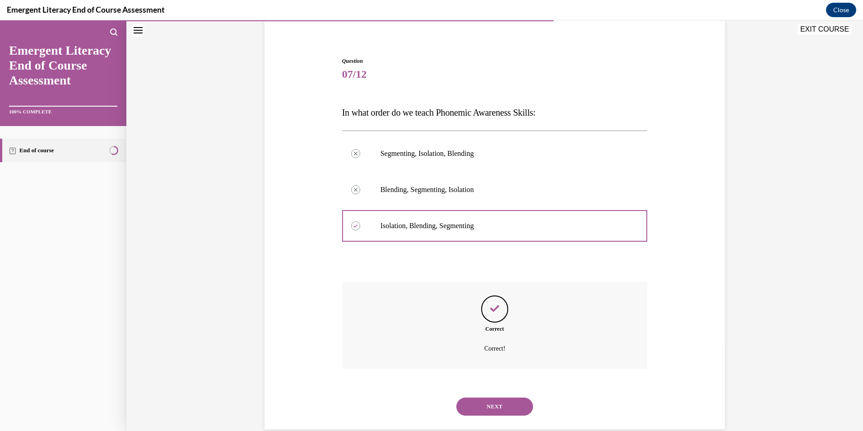
scroll to position [85, 0]
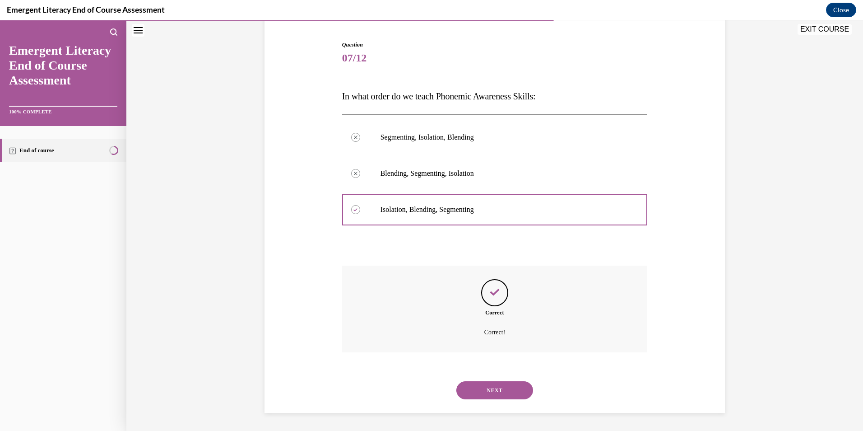
click at [488, 388] on button "NEXT" at bounding box center [494, 390] width 77 height 18
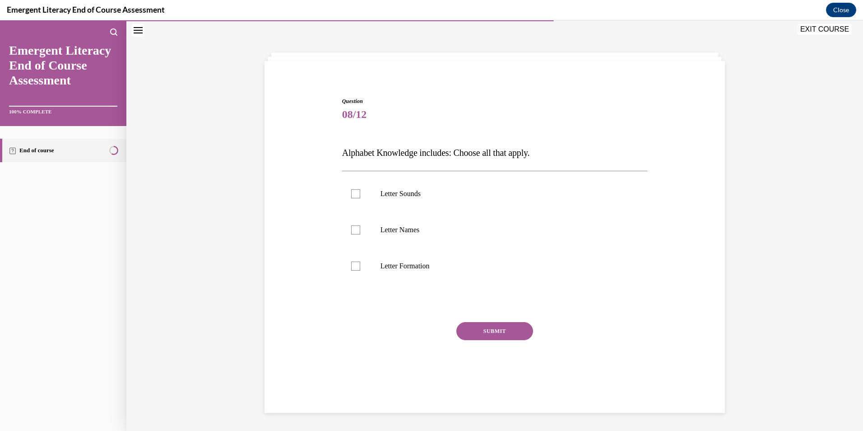
scroll to position [28, 0]
click at [352, 195] on div at bounding box center [355, 193] width 9 height 9
click at [352, 195] on input "Letter Sounds" at bounding box center [355, 193] width 9 height 9
checkbox input "true"
click at [351, 230] on div at bounding box center [355, 229] width 9 height 9
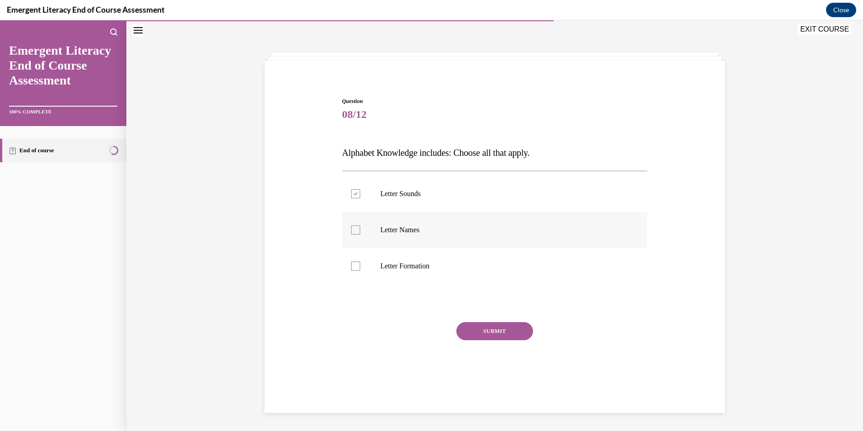
click at [351, 230] on input "Letter Names" at bounding box center [355, 229] width 9 height 9
checkbox input "true"
click at [353, 260] on label "Letter Formation" at bounding box center [495, 266] width 306 height 36
click at [353, 261] on input "Letter Formation" at bounding box center [355, 265] width 9 height 9
checkbox input "true"
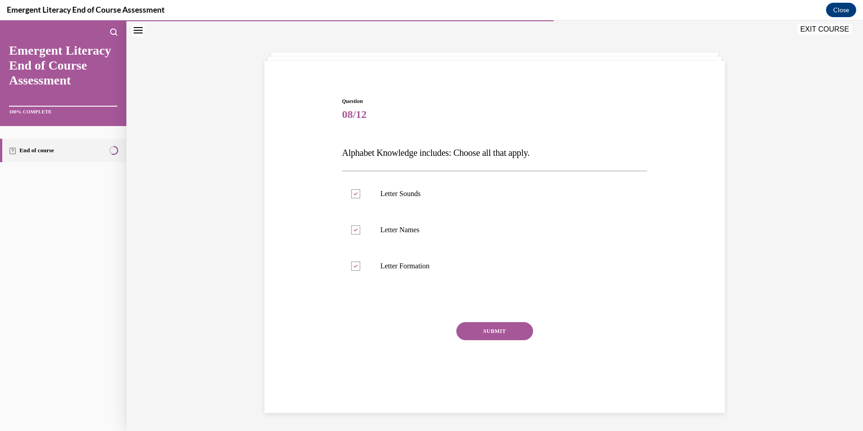
click at [497, 329] on button "SUBMIT" at bounding box center [494, 331] width 77 height 18
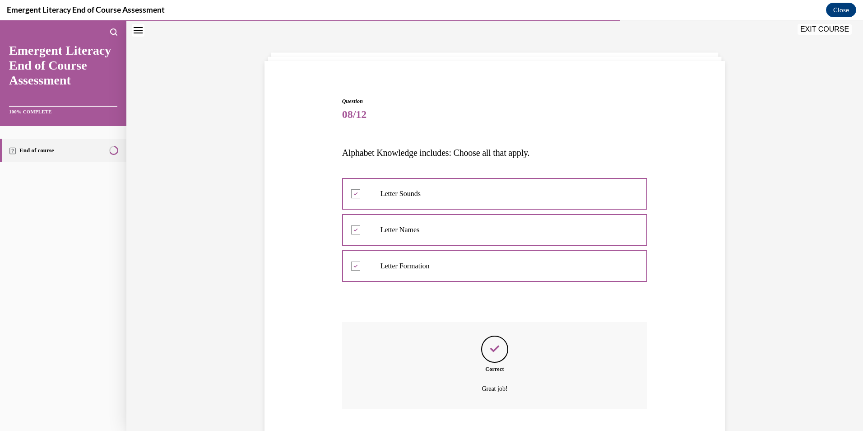
scroll to position [85, 0]
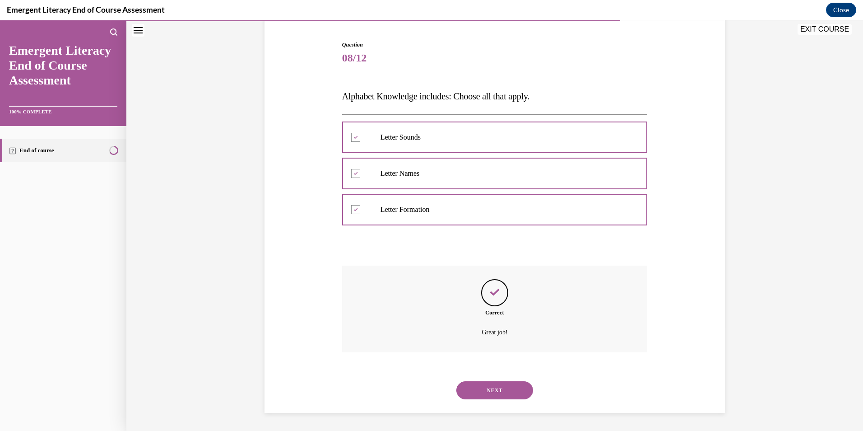
click at [487, 386] on button "NEXT" at bounding box center [494, 390] width 77 height 18
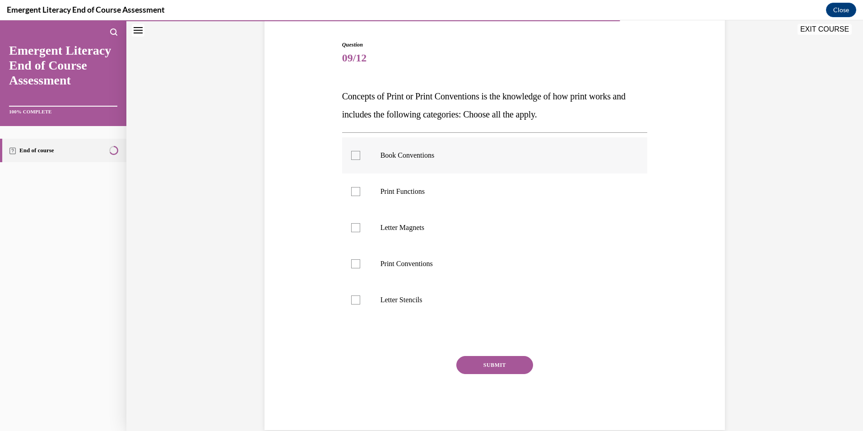
scroll to position [47, 0]
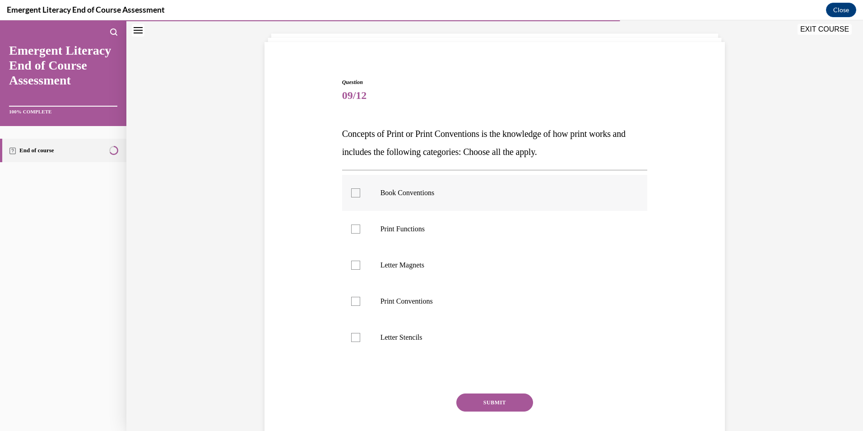
click at [351, 190] on div at bounding box center [355, 192] width 9 height 9
click at [351, 190] on input "Book Conventions" at bounding box center [355, 192] width 9 height 9
checkbox input "true"
click at [354, 228] on div at bounding box center [355, 228] width 9 height 9
click at [354, 228] on input "Print Functions" at bounding box center [355, 228] width 9 height 9
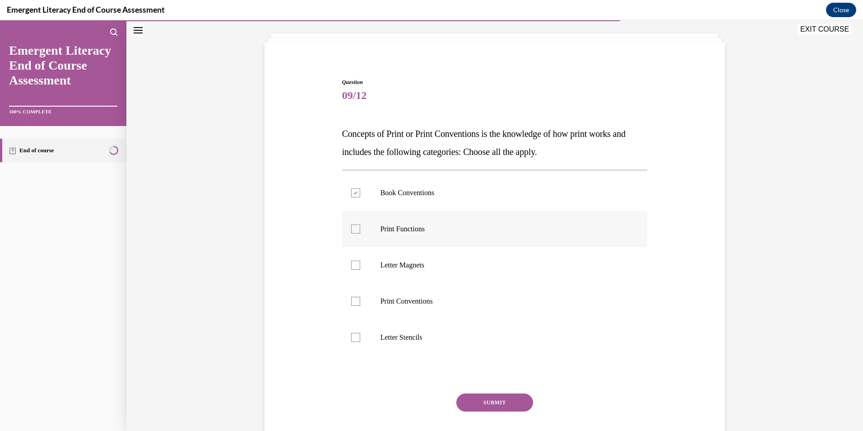
checkbox input "true"
click at [353, 299] on div at bounding box center [355, 300] width 9 height 9
click at [353, 299] on input "Print Conventions" at bounding box center [355, 300] width 9 height 9
checkbox input "true"
click at [486, 399] on button "SUBMIT" at bounding box center [494, 402] width 77 height 18
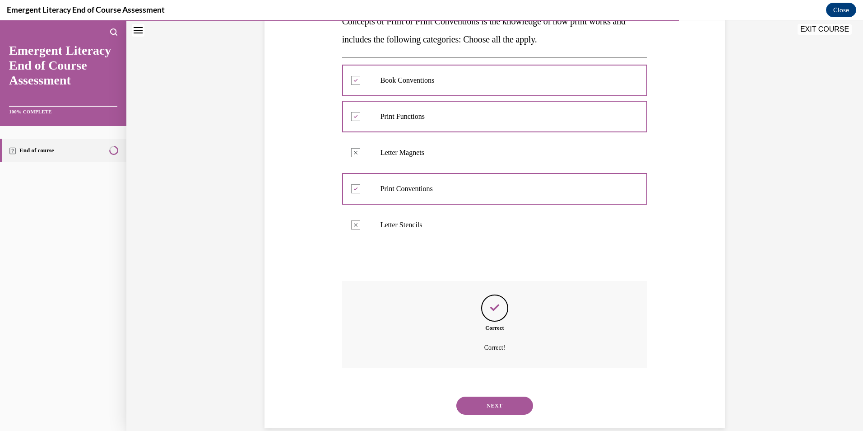
scroll to position [175, 0]
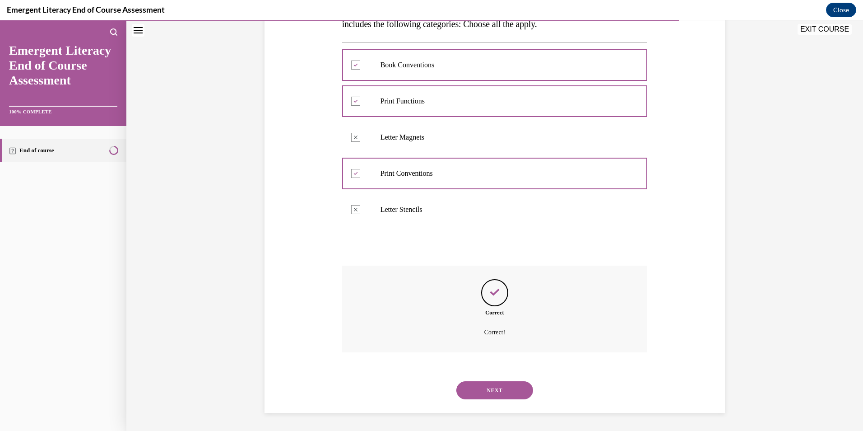
click at [482, 391] on button "NEXT" at bounding box center [494, 390] width 77 height 18
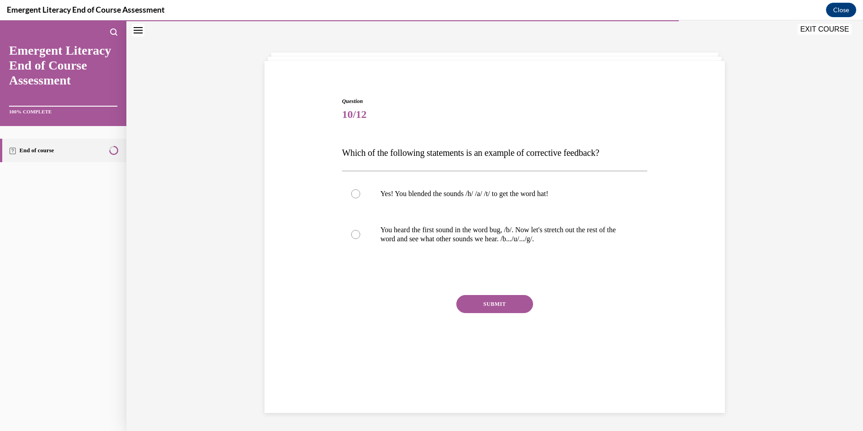
scroll to position [28, 0]
click at [353, 234] on div at bounding box center [355, 234] width 9 height 9
click at [353, 234] on input "You heard the first sound in the word bug, /b/. Now let's stretch out the rest …" at bounding box center [355, 234] width 9 height 9
radio input "true"
click at [496, 300] on button "SUBMIT" at bounding box center [494, 304] width 77 height 18
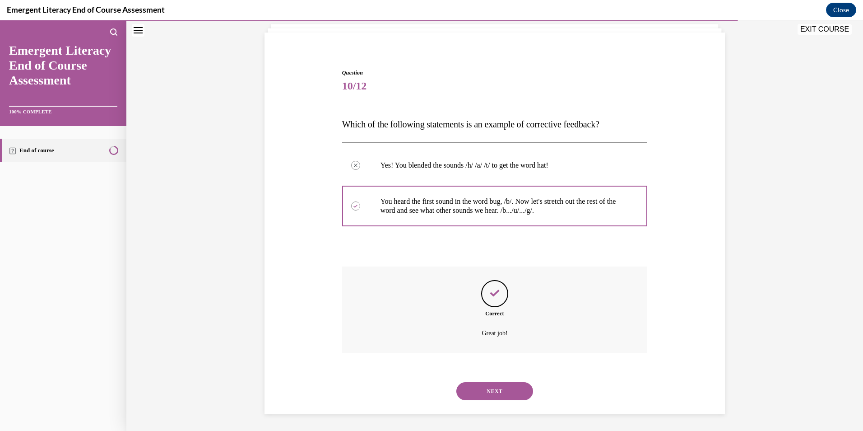
scroll to position [58, 0]
click at [495, 389] on button "NEXT" at bounding box center [494, 390] width 77 height 18
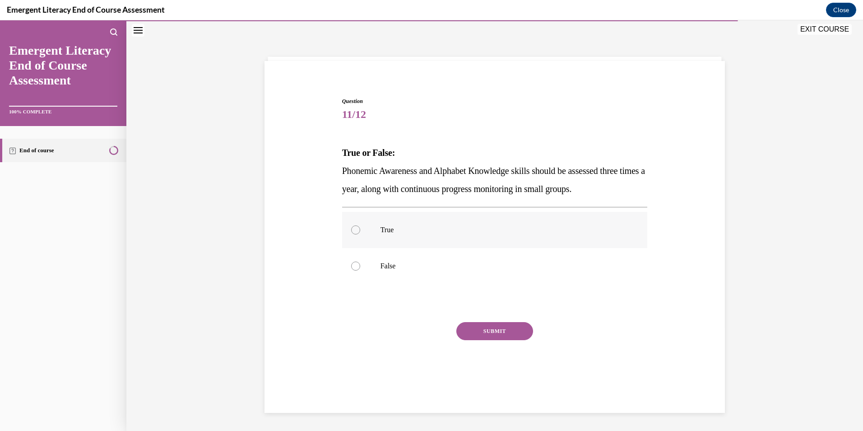
click at [351, 228] on div at bounding box center [355, 229] width 9 height 9
click at [351, 228] on input "True" at bounding box center [355, 229] width 9 height 9
radio input "true"
click at [496, 331] on button "SUBMIT" at bounding box center [494, 331] width 77 height 18
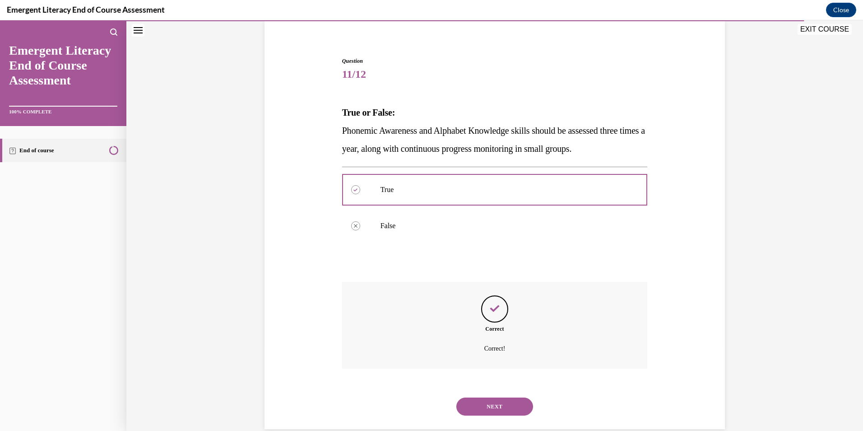
scroll to position [85, 0]
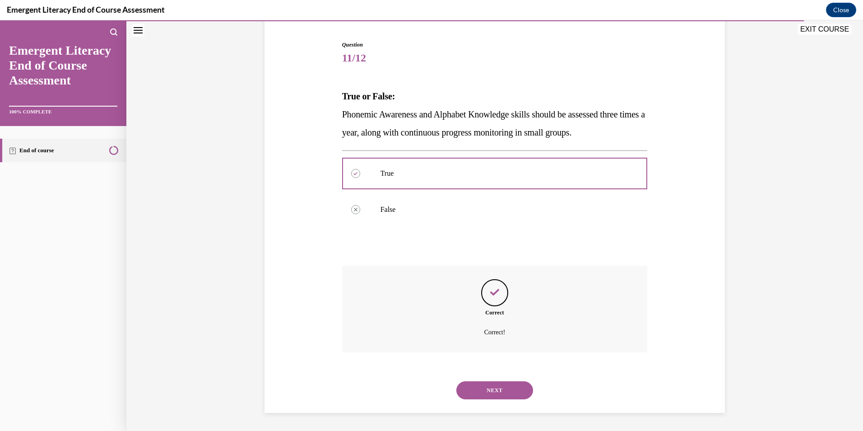
click at [484, 388] on button "NEXT" at bounding box center [494, 390] width 77 height 18
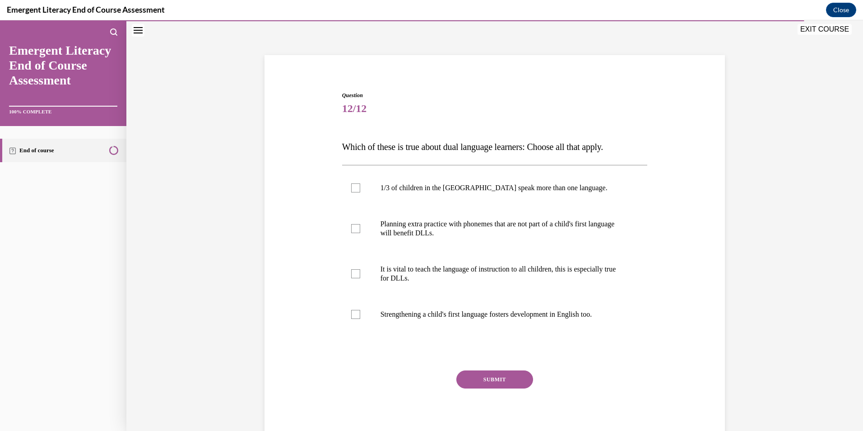
scroll to position [28, 0]
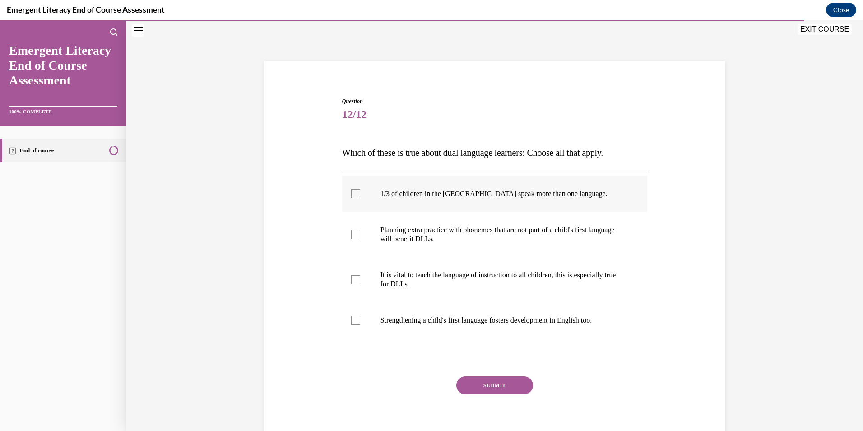
click at [354, 196] on div at bounding box center [355, 193] width 9 height 9
click at [354, 196] on input "1/3 of children in the [GEOGRAPHIC_DATA] speak more than one language." at bounding box center [355, 193] width 9 height 9
checkbox input "true"
click at [352, 231] on div at bounding box center [355, 234] width 9 height 9
click at [352, 231] on input "Planning extra practice with phonemes that are not part of a child's first lang…" at bounding box center [355, 234] width 9 height 9
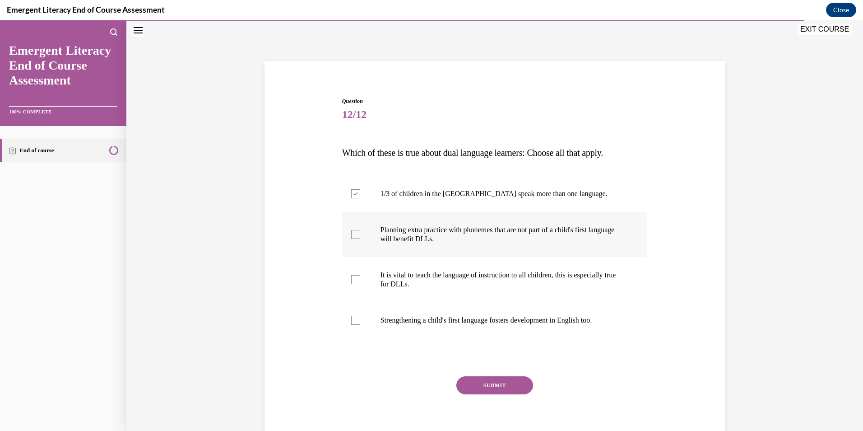
checkbox input "true"
click at [352, 276] on div at bounding box center [355, 279] width 9 height 9
click at [352, 276] on input "It is vital to teach the language of instruction to all children, this is espec…" at bounding box center [355, 279] width 9 height 9
checkbox input "true"
click at [351, 317] on div at bounding box center [355, 319] width 9 height 9
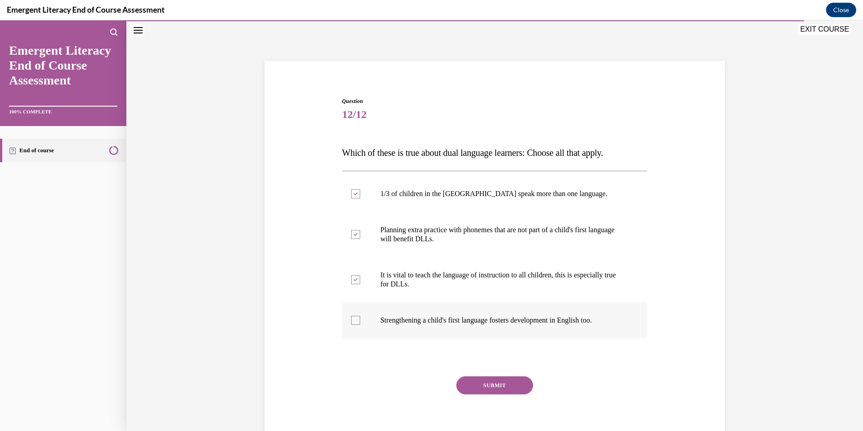
click at [351, 317] on input "Strengthening a child's first language fosters development in English too." at bounding box center [355, 319] width 9 height 9
checkbox input "true"
click at [492, 385] on button "SUBMIT" at bounding box center [494, 385] width 77 height 18
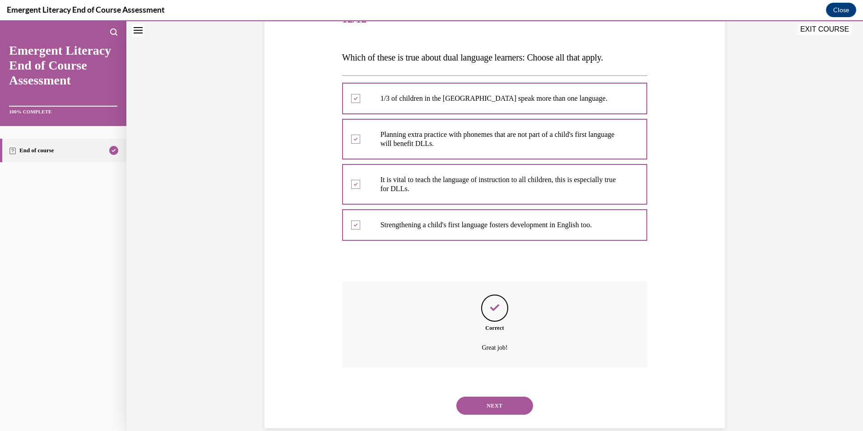
scroll to position [139, 0]
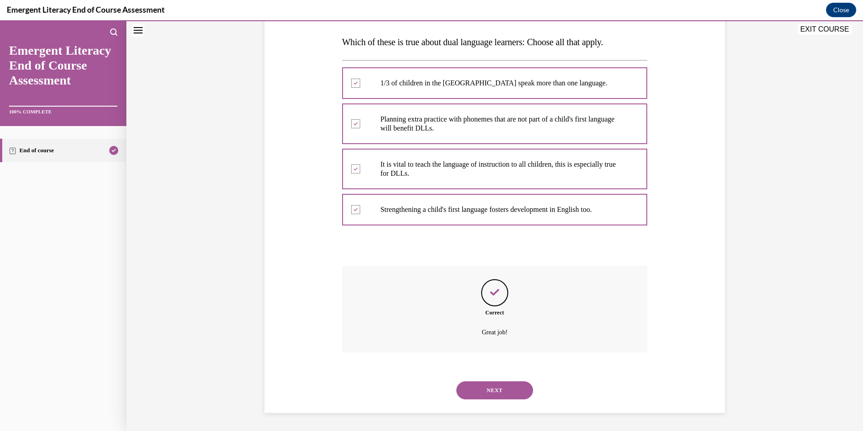
click at [487, 390] on button "NEXT" at bounding box center [494, 390] width 77 height 18
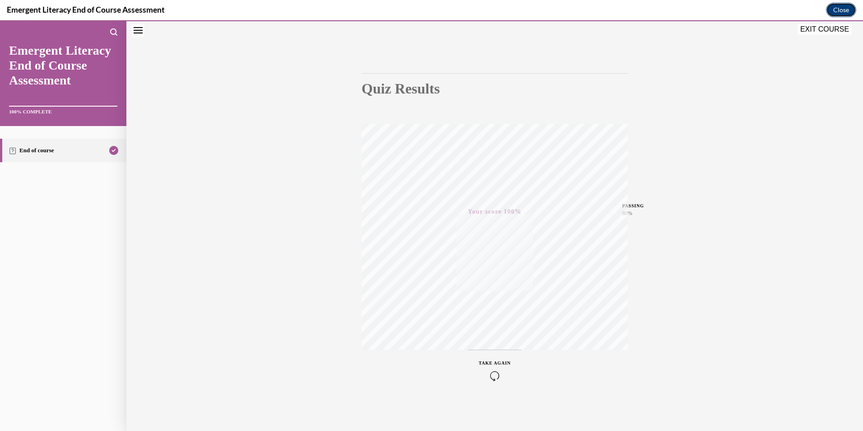
click at [829, 7] on button "Close" at bounding box center [841, 10] width 30 height 14
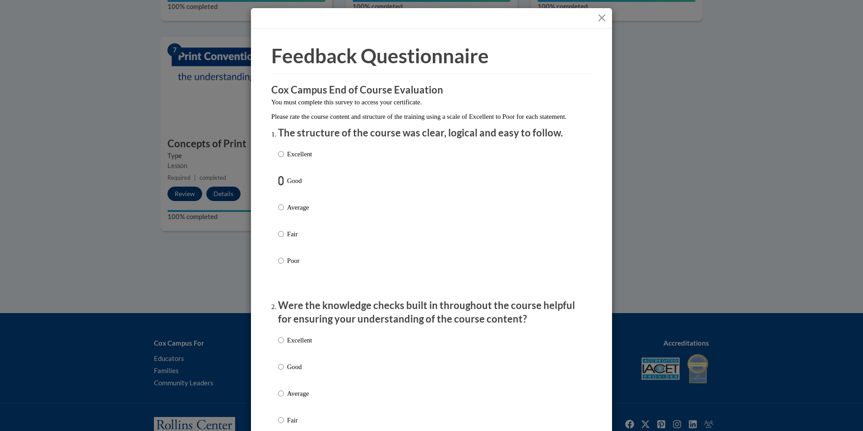
drag, startPoint x: 278, startPoint y: 192, endPoint x: 300, endPoint y: 202, distance: 24.0
click at [278, 185] on input "Good" at bounding box center [281, 181] width 6 height 10
radio input "true"
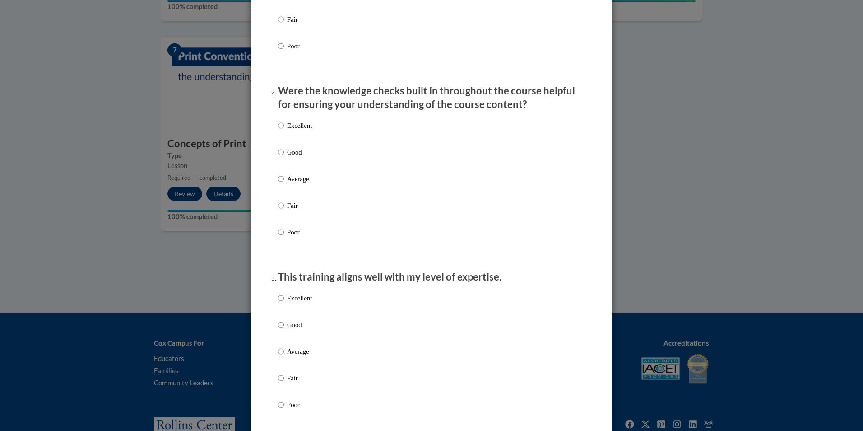
scroll to position [226, 0]
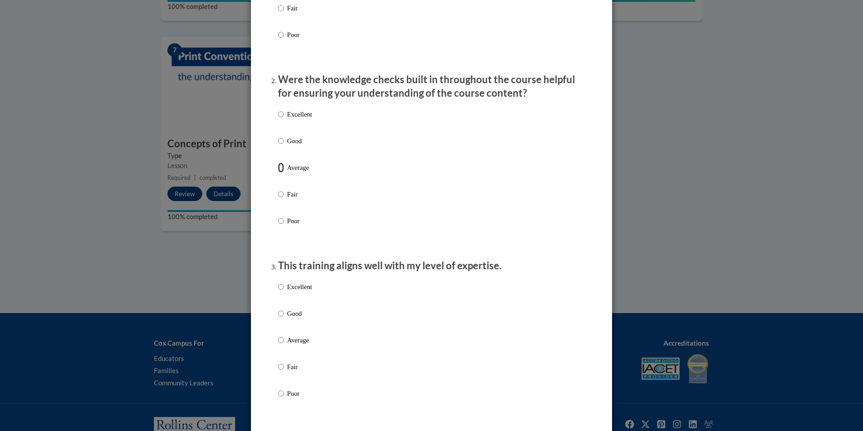
click at [280, 172] on input "Average" at bounding box center [281, 167] width 6 height 10
radio input "true"
click at [278, 318] on input "Good" at bounding box center [281, 313] width 6 height 10
radio input "true"
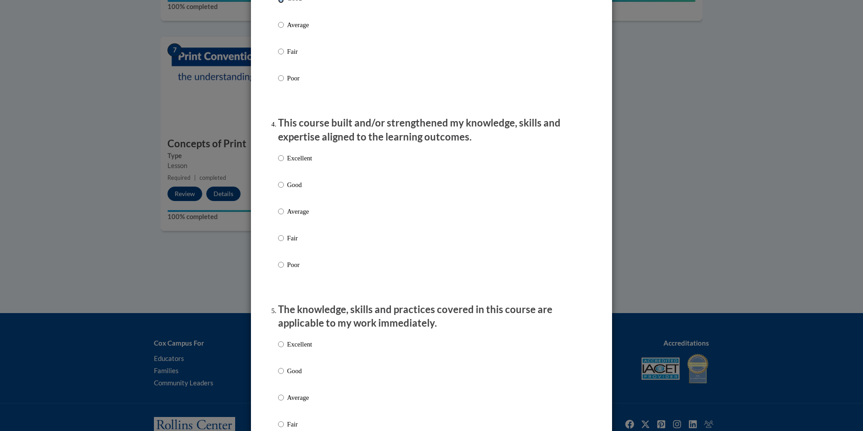
scroll to position [542, 0]
click at [278, 189] on input "Good" at bounding box center [281, 184] width 6 height 10
radio input "true"
click at [278, 375] on input "Good" at bounding box center [281, 370] width 6 height 10
radio input "true"
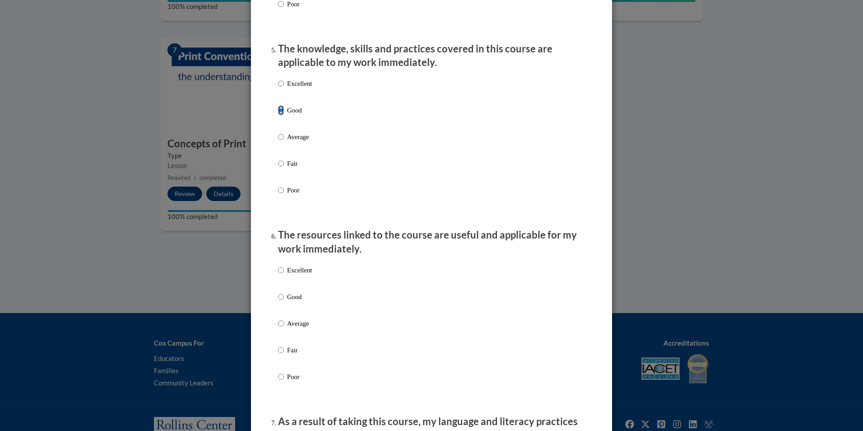
scroll to position [903, 0]
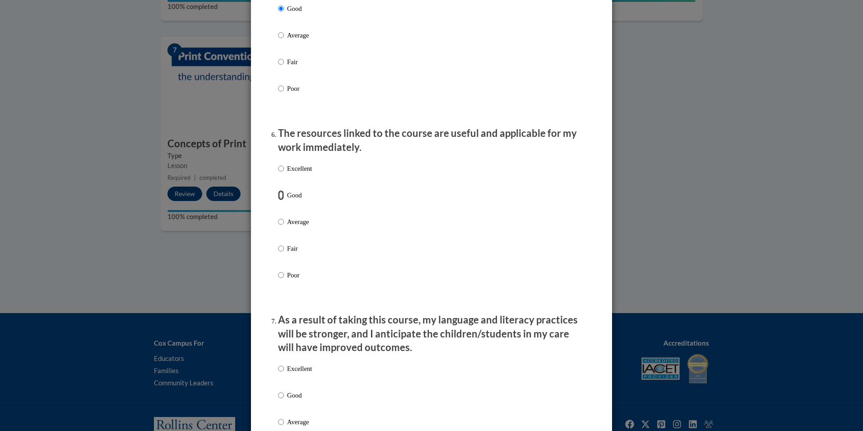
click at [278, 200] on input "Good" at bounding box center [281, 195] width 6 height 10
radio input "true"
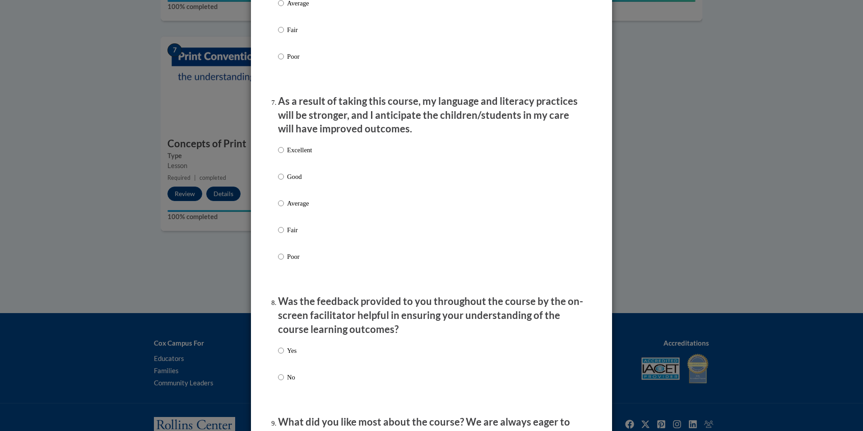
scroll to position [1128, 0]
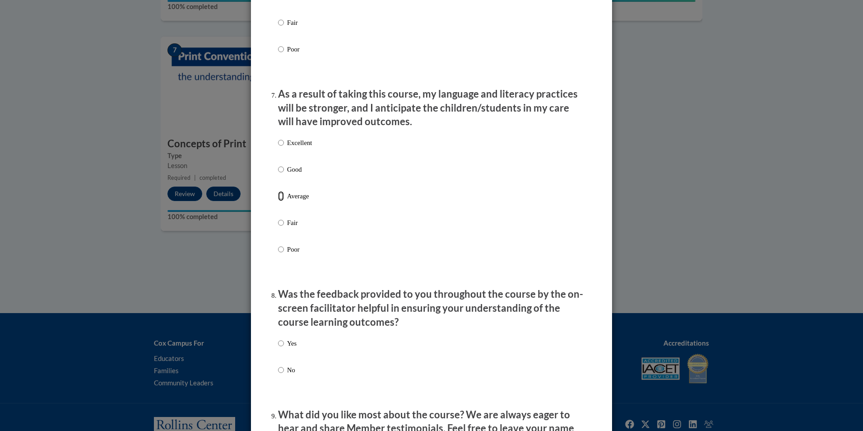
click at [278, 201] on input "Average" at bounding box center [281, 196] width 6 height 10
radio input "true"
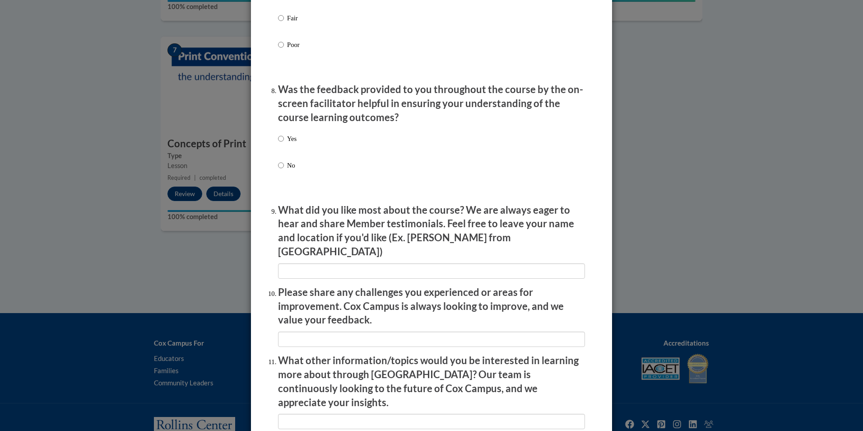
scroll to position [1354, 0]
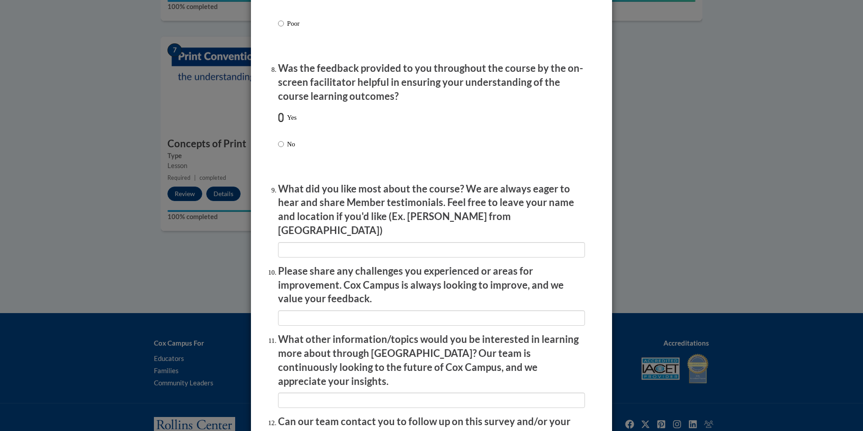
click at [278, 122] on input "Yes" at bounding box center [281, 117] width 6 height 10
radio input "true"
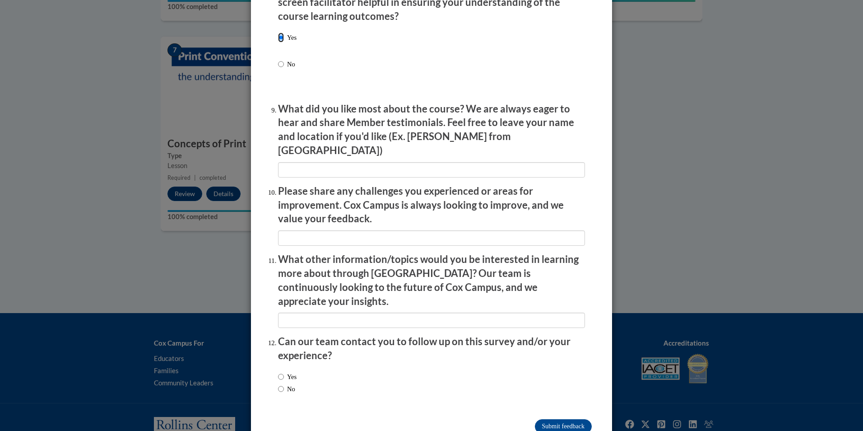
scroll to position [1444, 0]
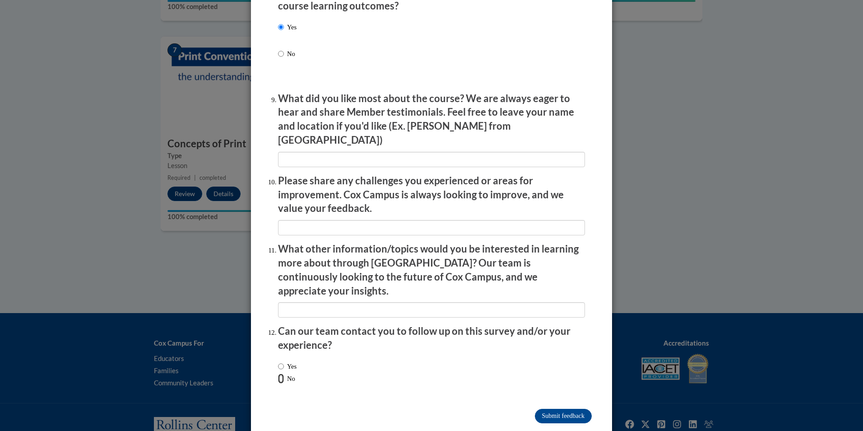
click at [278, 373] on input "No" at bounding box center [281, 378] width 6 height 10
radio input "true"
click at [556, 408] on input "Submit feedback" at bounding box center [563, 415] width 57 height 14
